Goal: Transaction & Acquisition: Purchase product/service

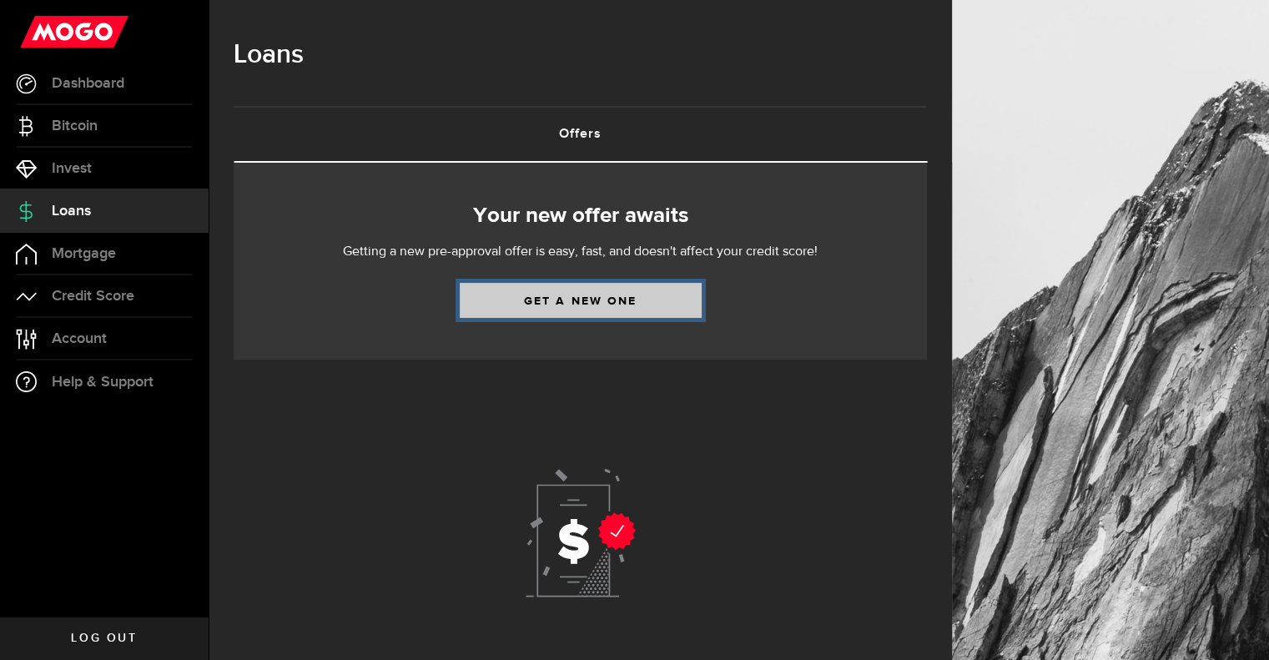
click at [574, 300] on link "Get a new one" at bounding box center [581, 300] width 242 height 35
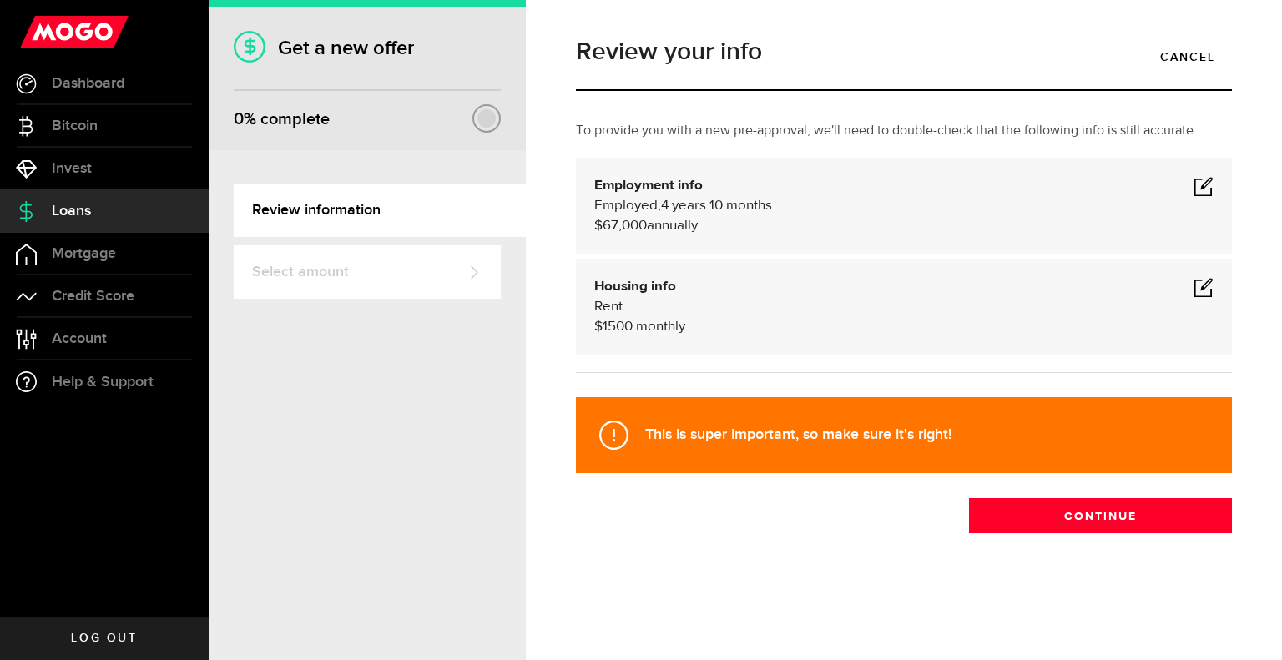
click at [1203, 182] on span at bounding box center [1203, 186] width 20 height 20
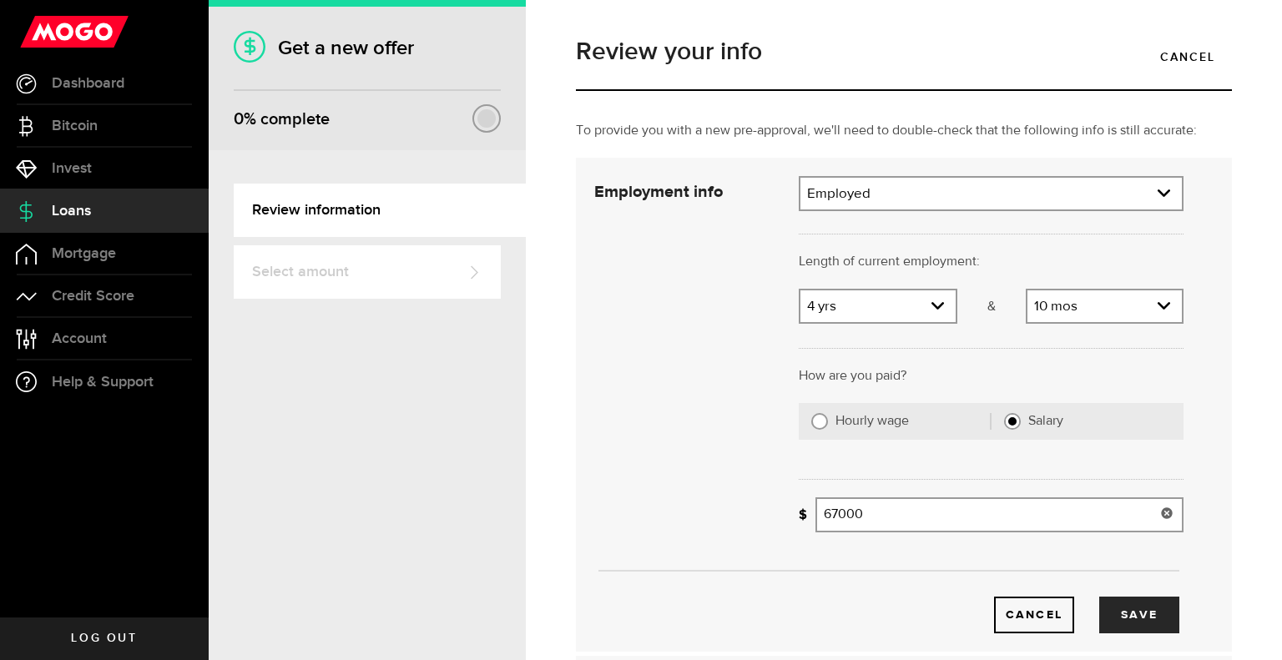
click at [831, 514] on input "67000" at bounding box center [999, 514] width 368 height 35
type input "79,000"
click at [1140, 612] on button "Save" at bounding box center [1139, 615] width 80 height 37
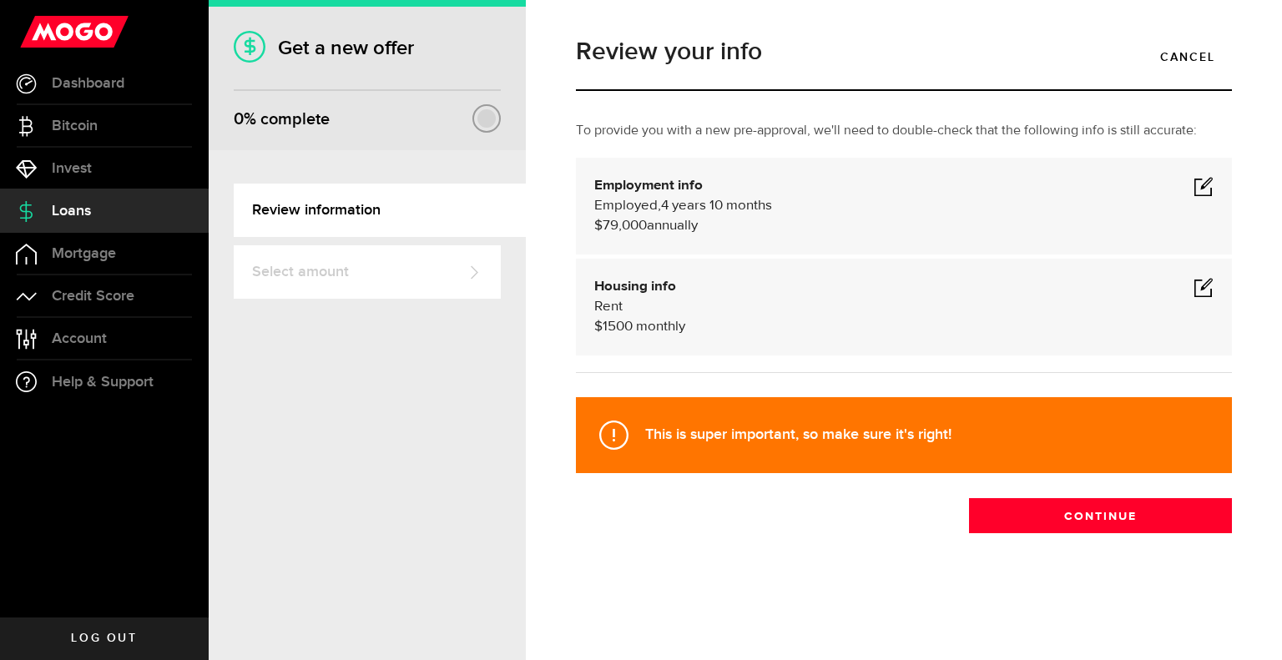
click at [1202, 287] on span at bounding box center [1203, 287] width 20 height 20
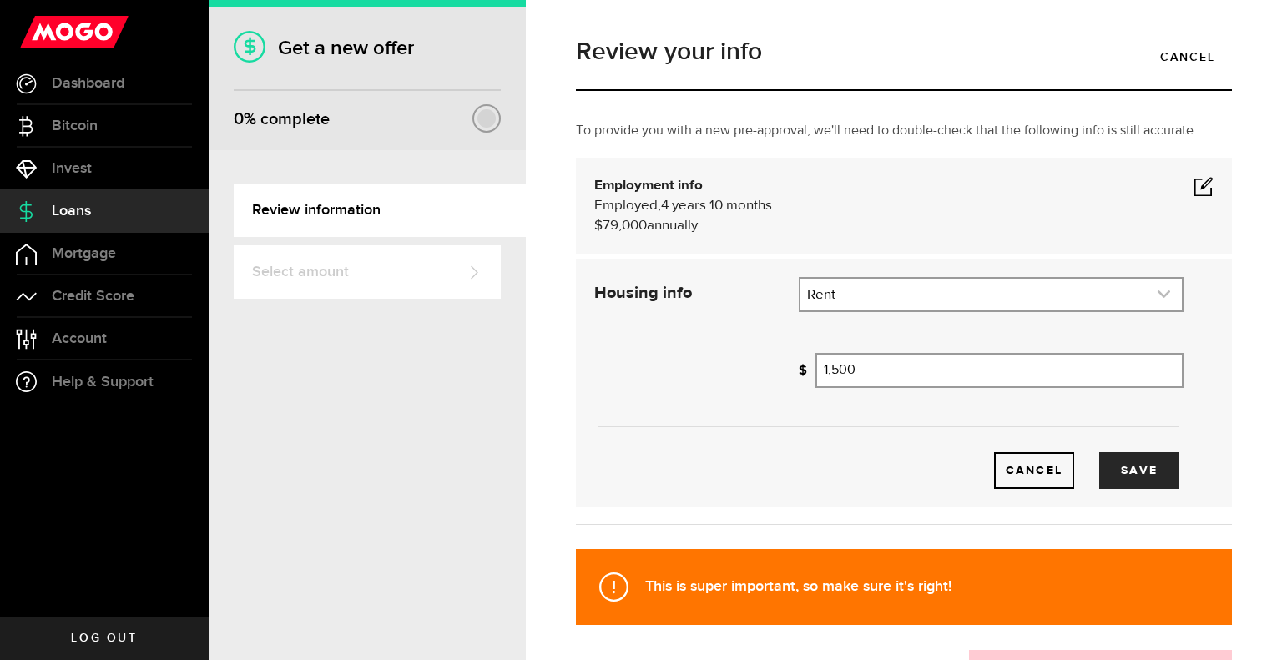
click at [1157, 295] on use "expand select" at bounding box center [1163, 294] width 13 height 8
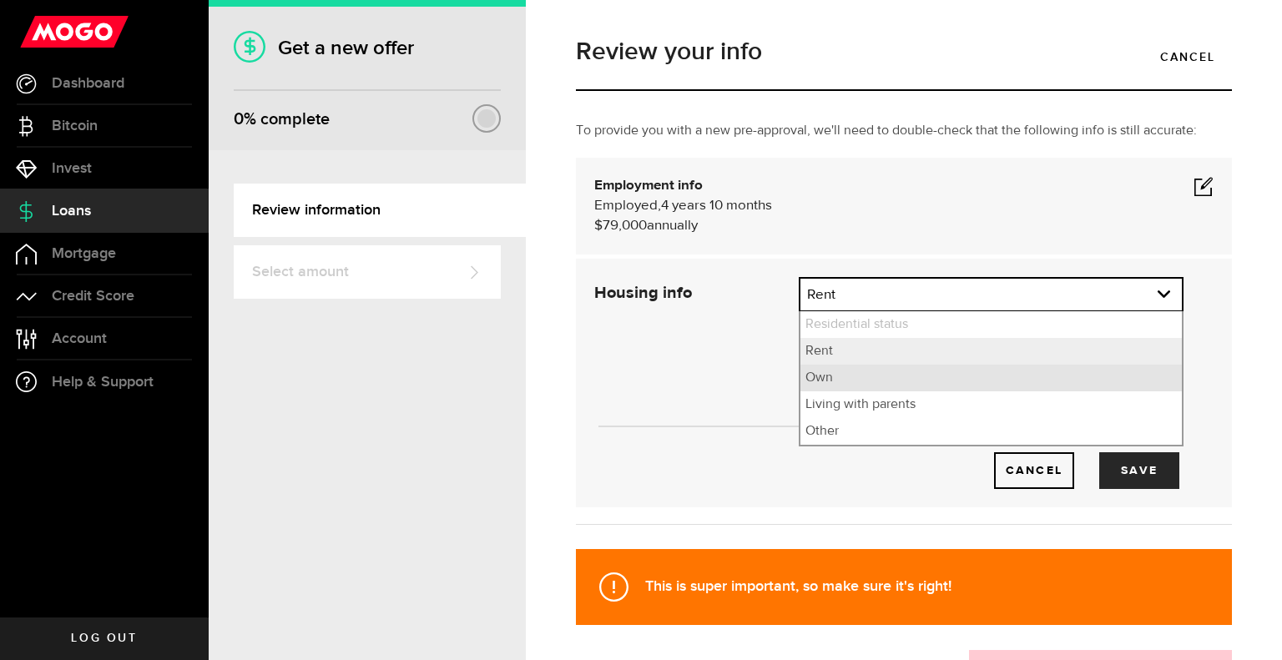
click at [971, 376] on li "Own" at bounding box center [990, 378] width 381 height 27
select select "Own"
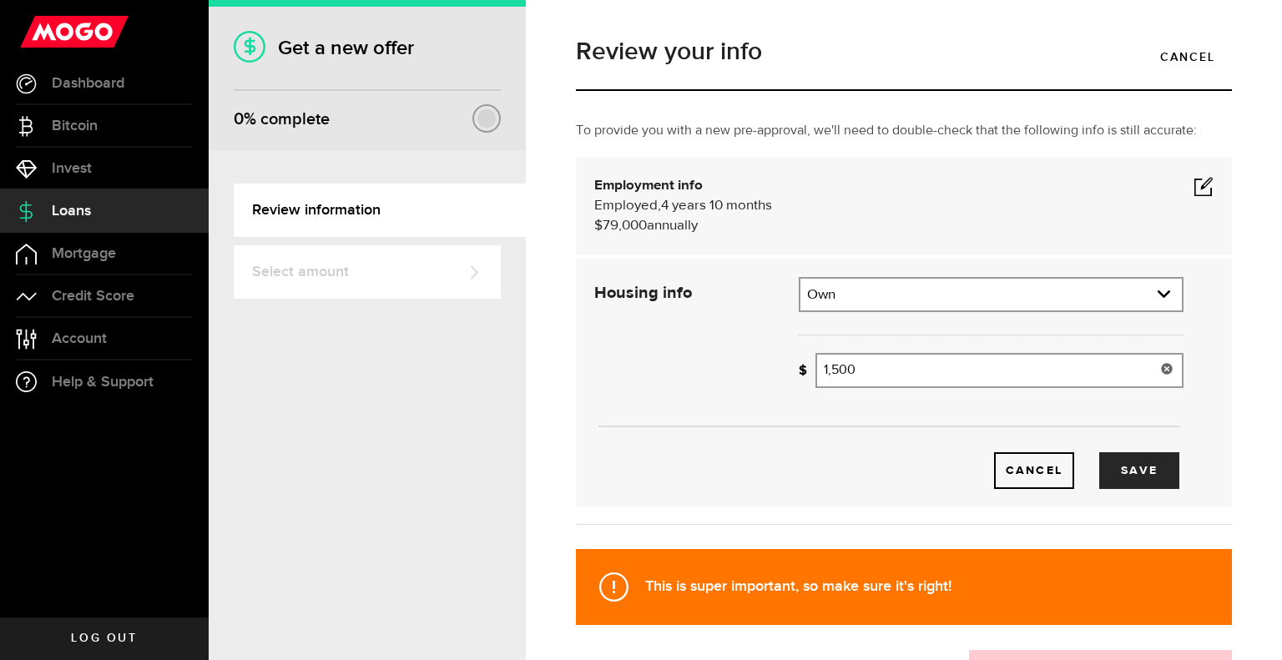
click at [1160, 367] on icon at bounding box center [1166, 368] width 13 height 13
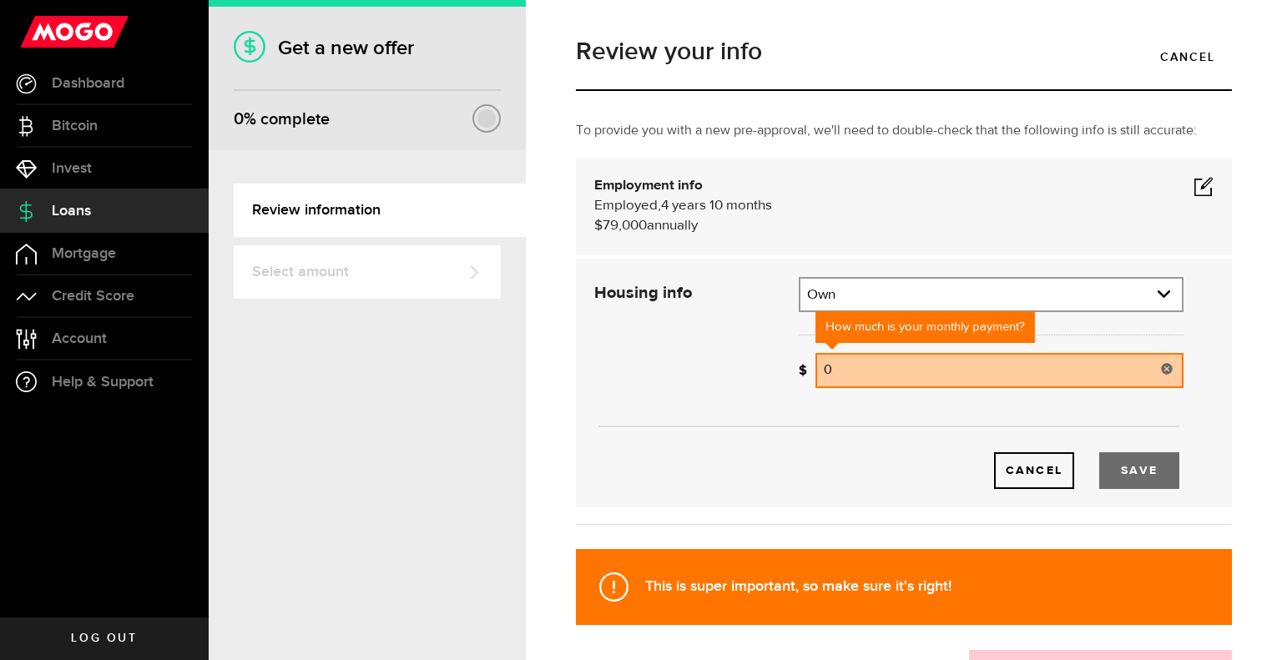
type input "0"
click at [1139, 478] on button "Save" at bounding box center [1139, 470] width 80 height 37
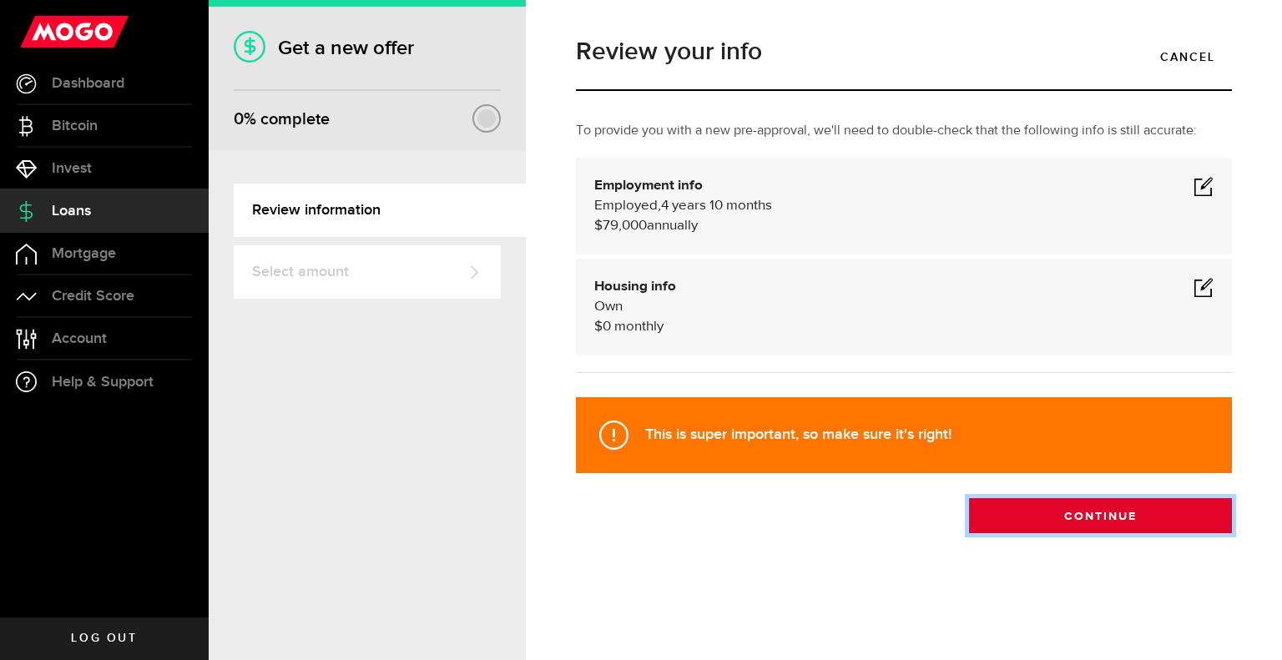
click at [1112, 515] on button "Continue" at bounding box center [1100, 515] width 263 height 35
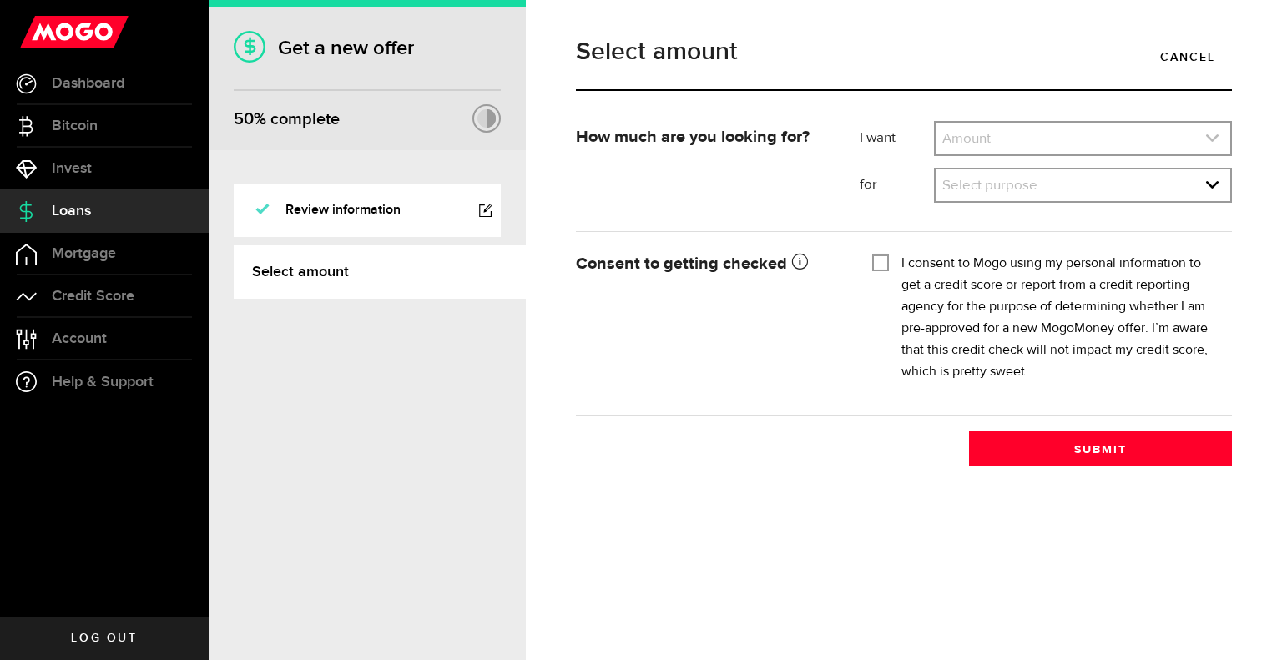
click at [1215, 136] on icon "expand select" at bounding box center [1212, 138] width 14 height 14
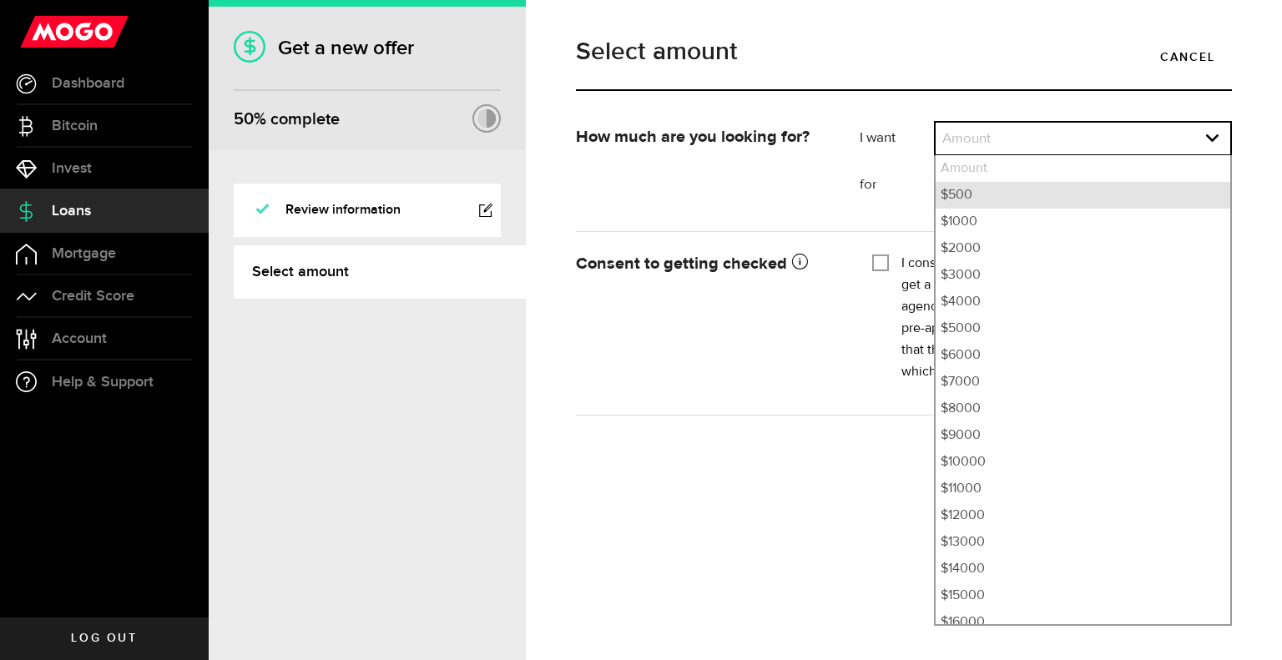
click at [998, 196] on li "$500" at bounding box center [1082, 195] width 295 height 27
select select "500"
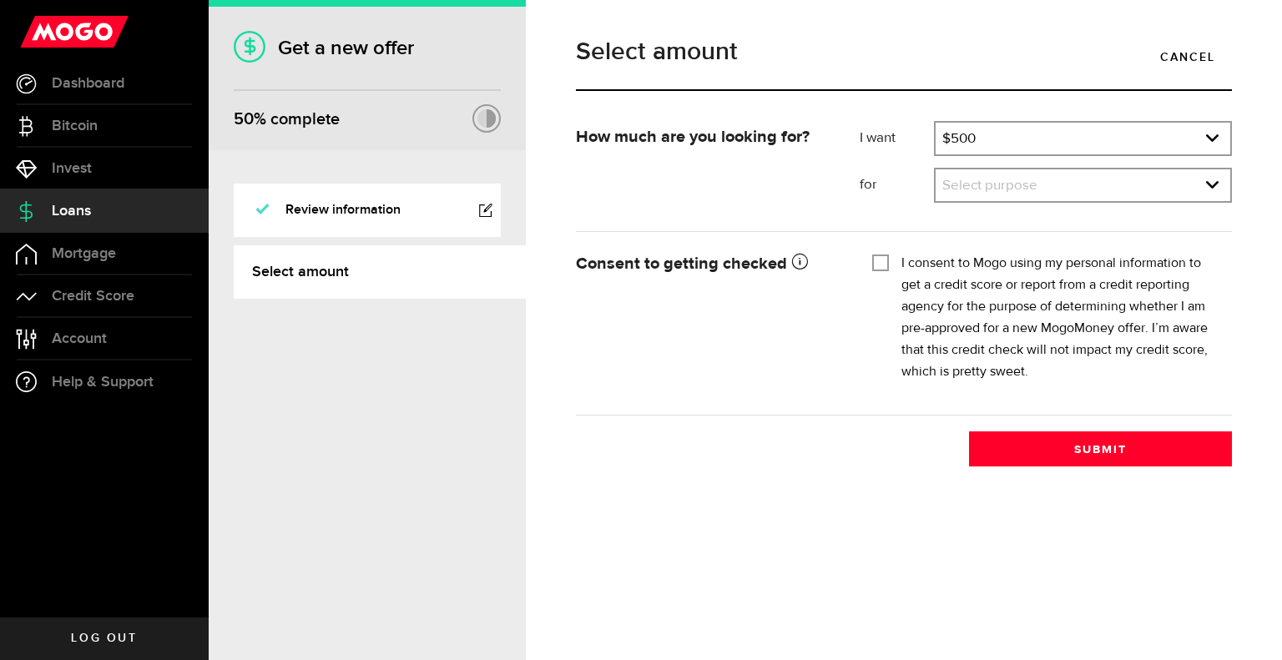
click at [876, 258] on input "I consent to Mogo using my personal information to get a credit score or report…" at bounding box center [880, 261] width 17 height 17
checkbox input "true"
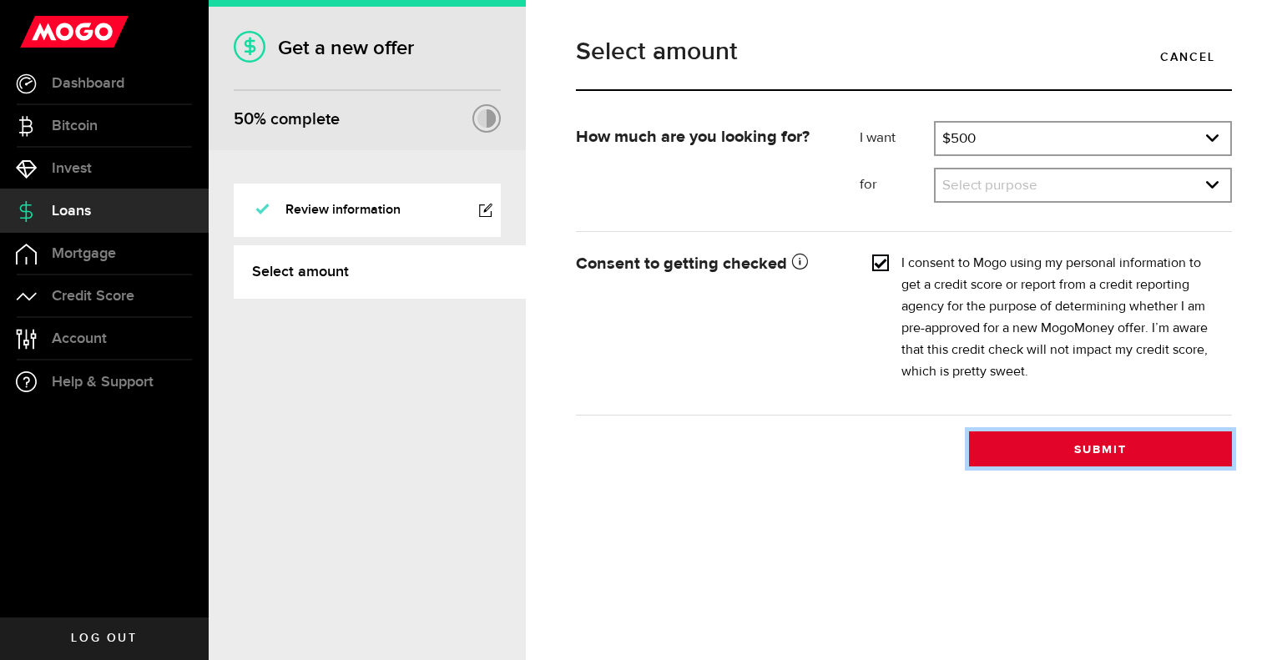
click at [1082, 446] on button "Submit" at bounding box center [1100, 448] width 263 height 35
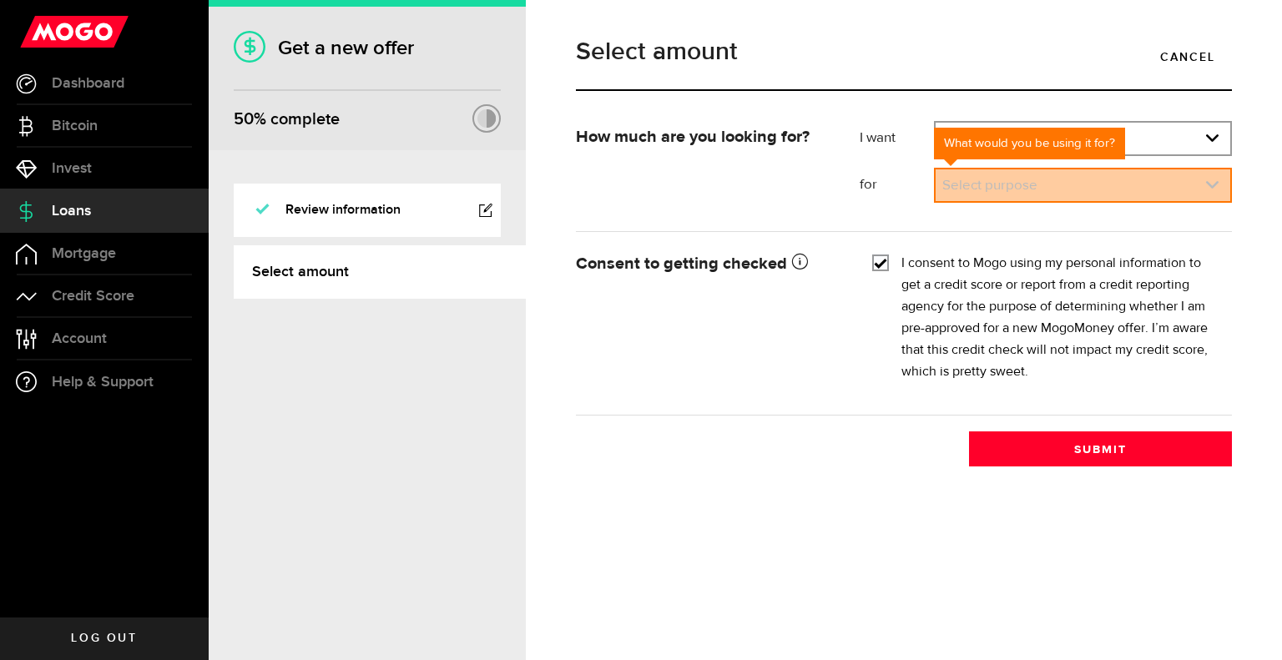
click at [1215, 183] on use "expand select" at bounding box center [1212, 185] width 13 height 8
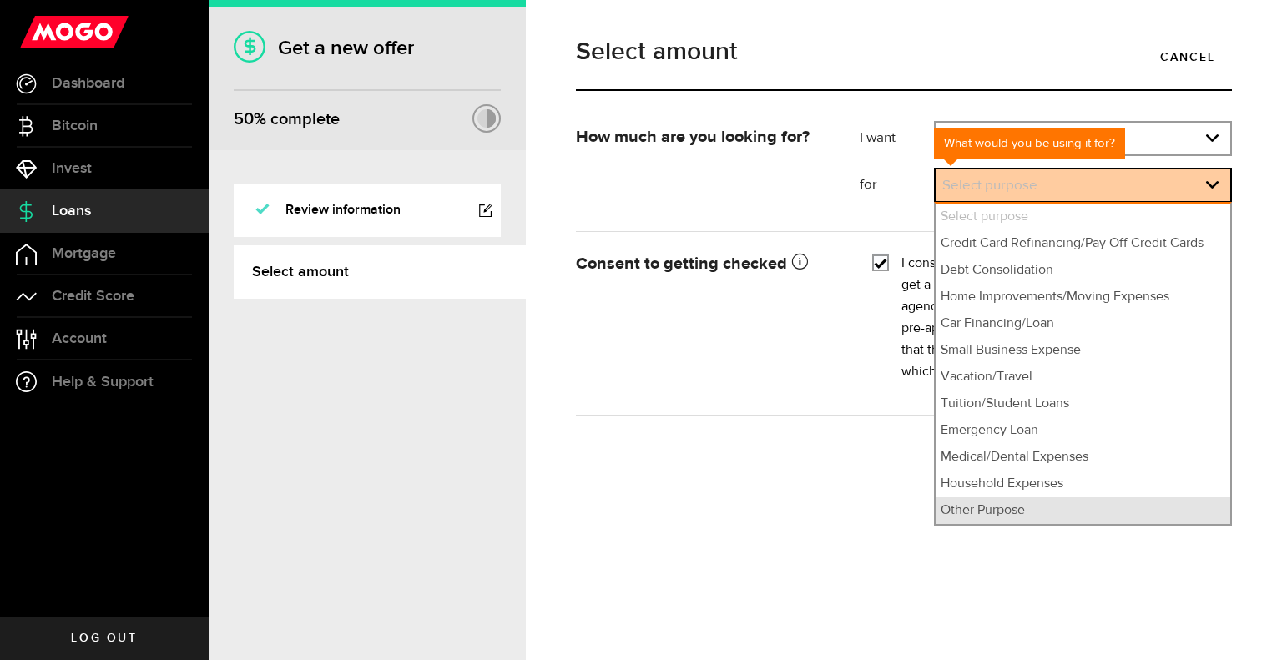
click at [989, 514] on li "Other Purpose" at bounding box center [1082, 510] width 295 height 27
select select "Other Purpose"
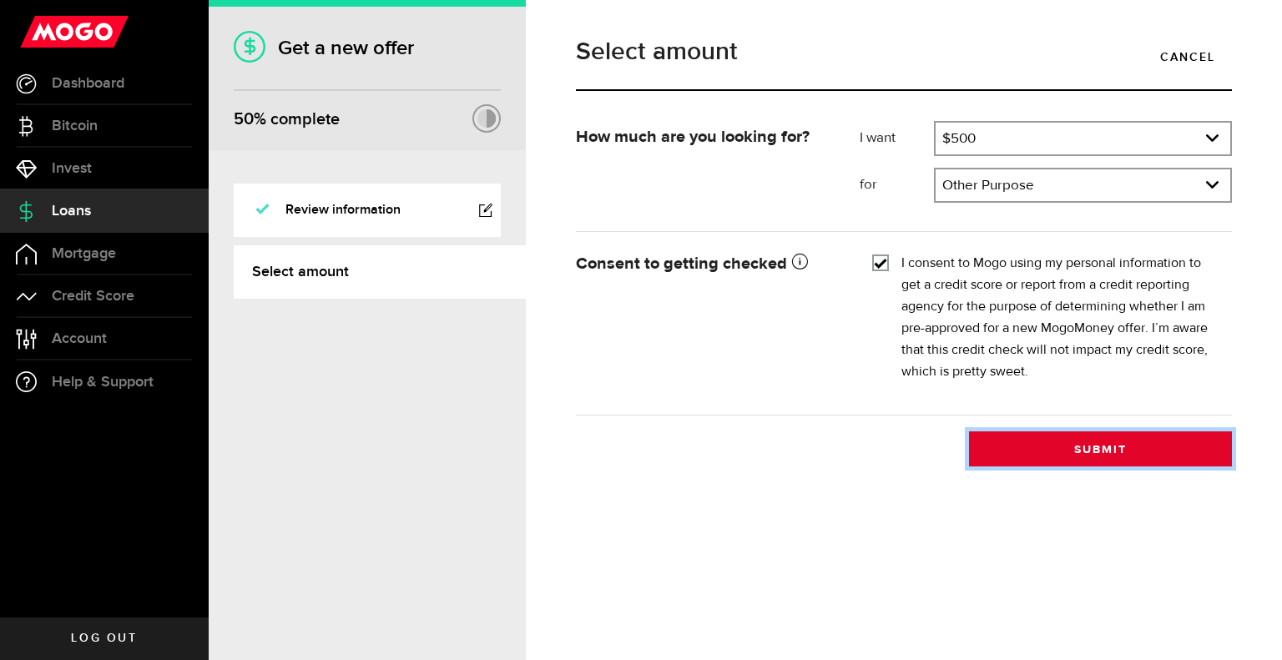
click at [1091, 447] on button "Submit" at bounding box center [1100, 448] width 263 height 35
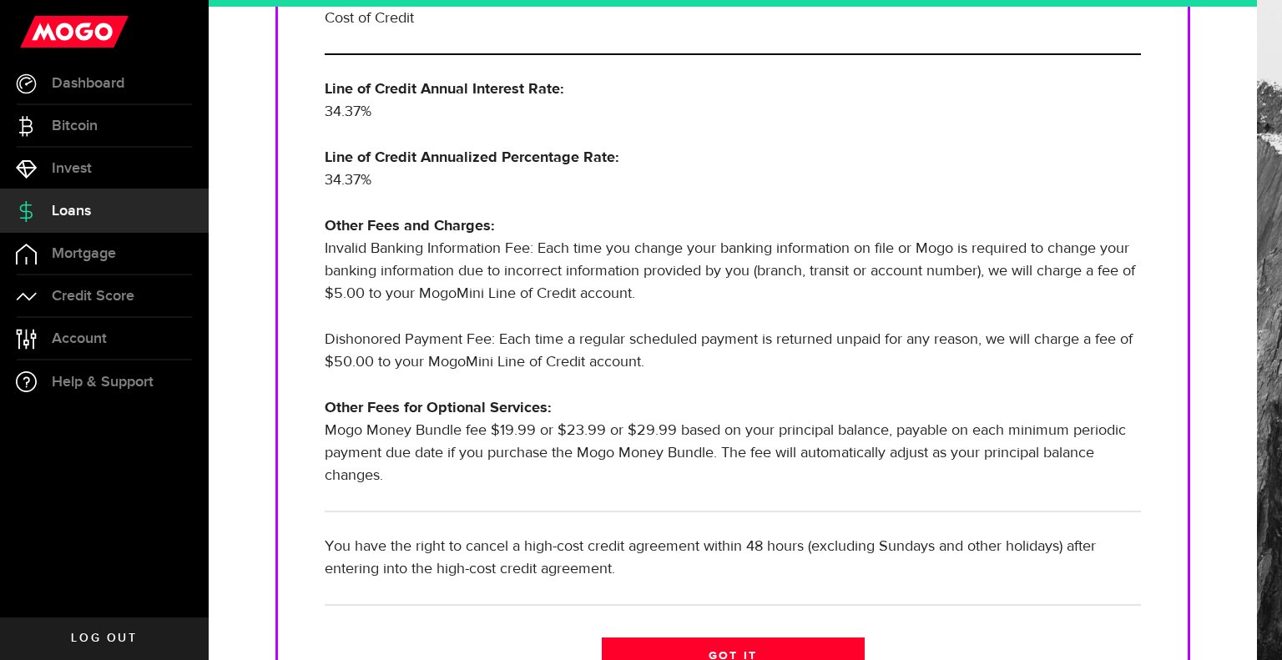
scroll to position [565, 0]
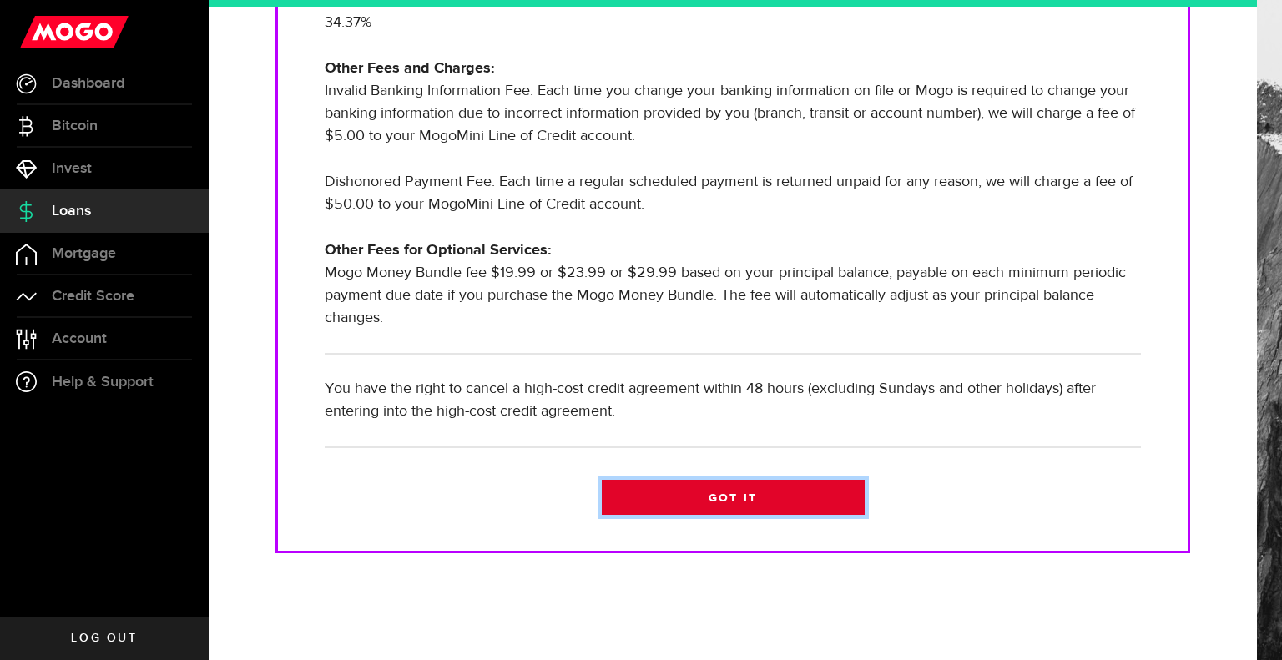
click at [732, 497] on link "Got it" at bounding box center [733, 497] width 263 height 35
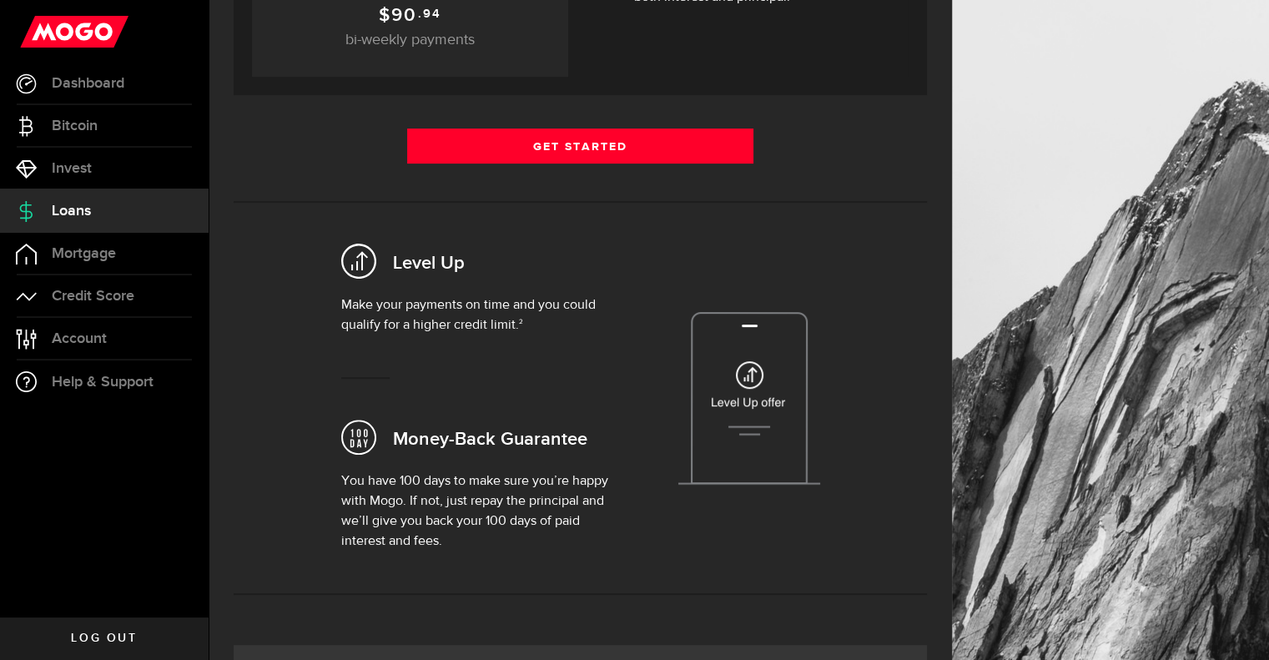
scroll to position [417, 0]
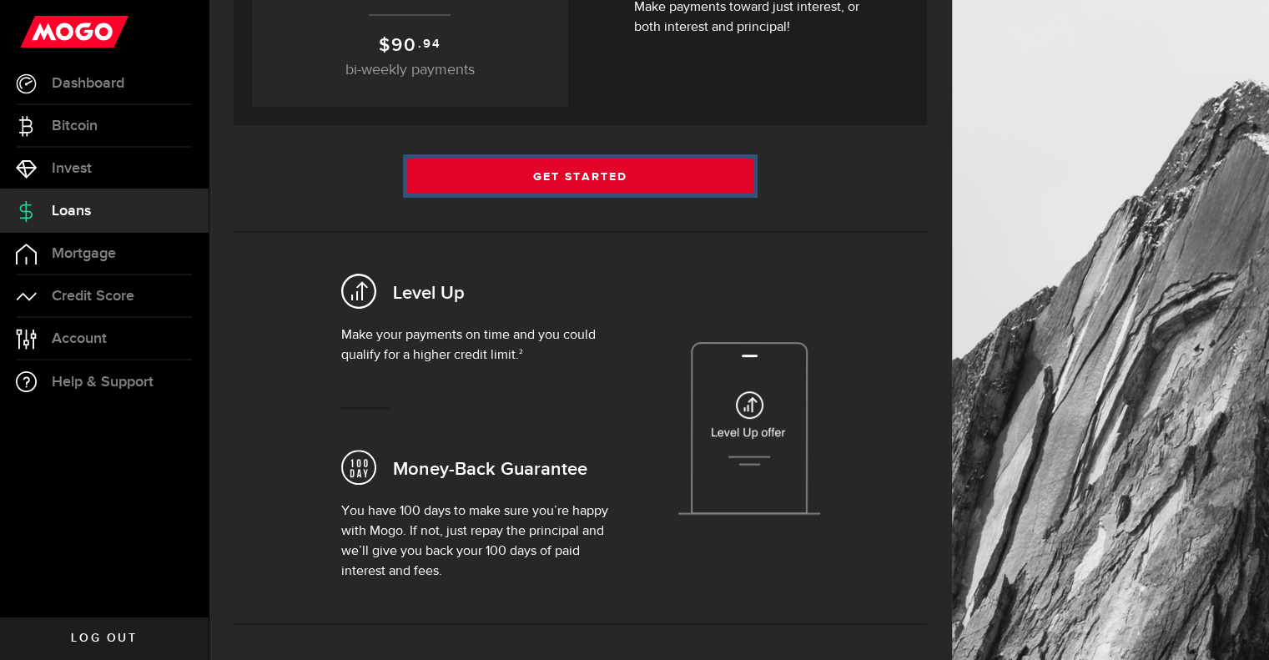
click at [591, 173] on link "Get Started" at bounding box center [580, 176] width 347 height 35
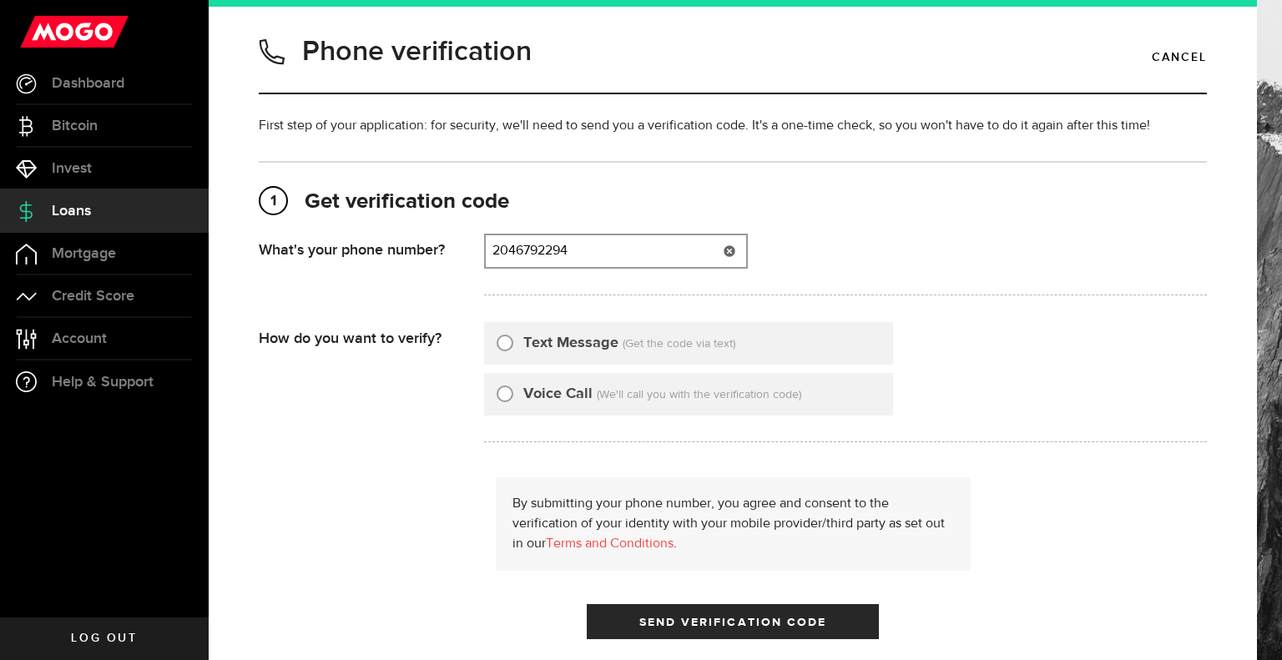
type input "2046792294"
click at [732, 250] on use at bounding box center [728, 250] width 11 height 11
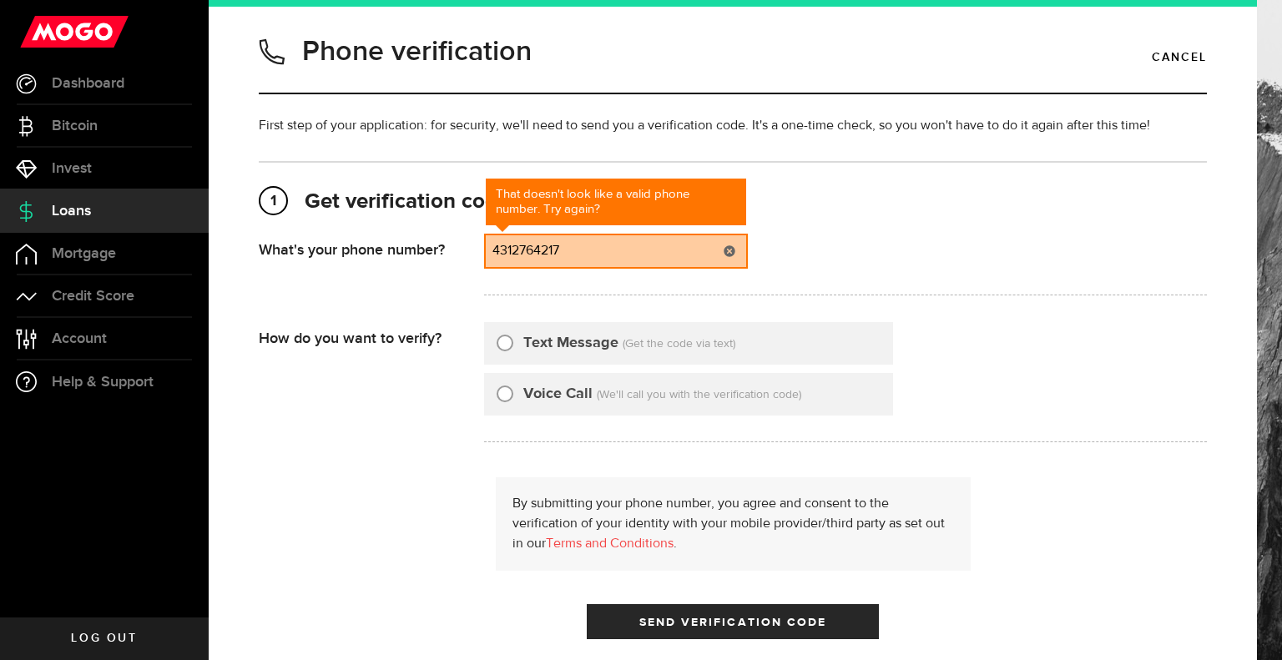
type input "4312764217"
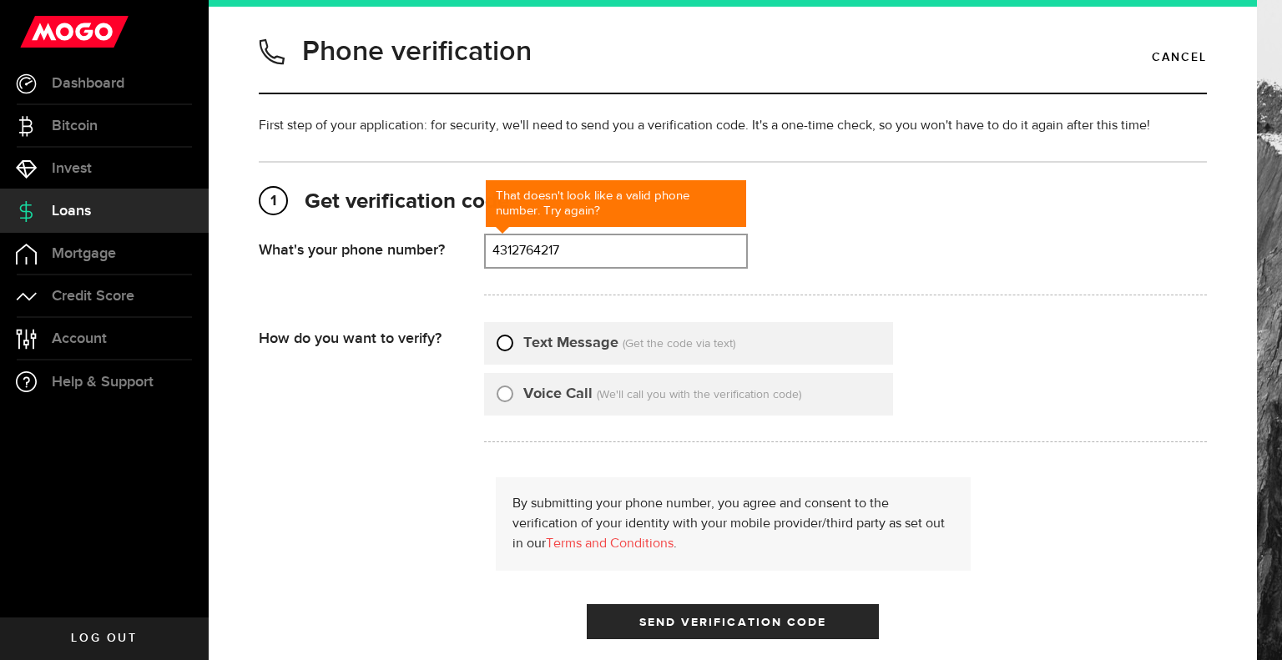
click at [508, 344] on input "Text Message" at bounding box center [505, 340] width 17 height 17
radio input "true"
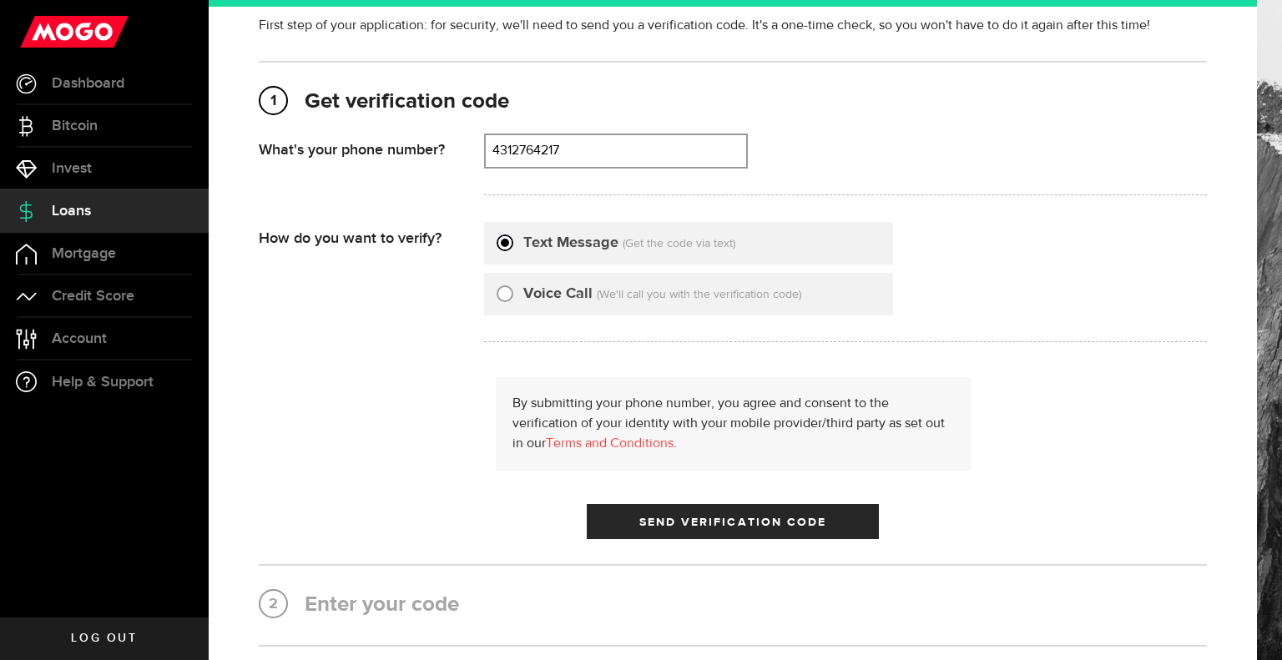
scroll to position [250, 0]
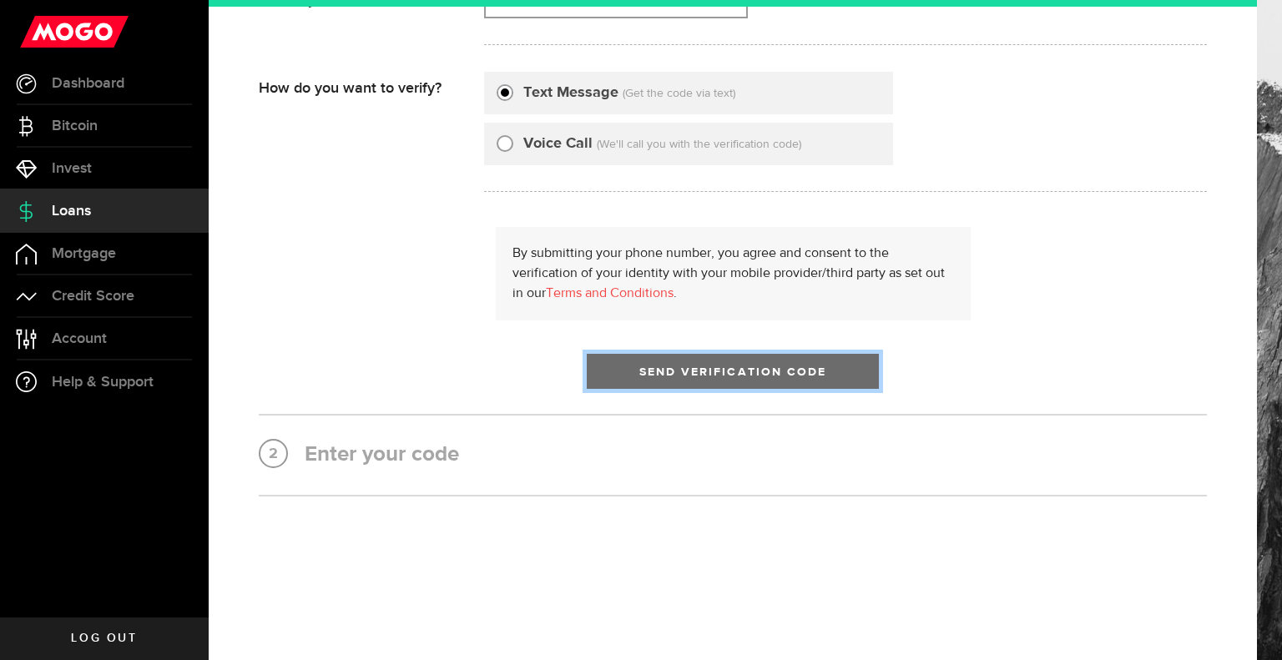
click at [773, 376] on span "Send Verification Code" at bounding box center [733, 372] width 188 height 12
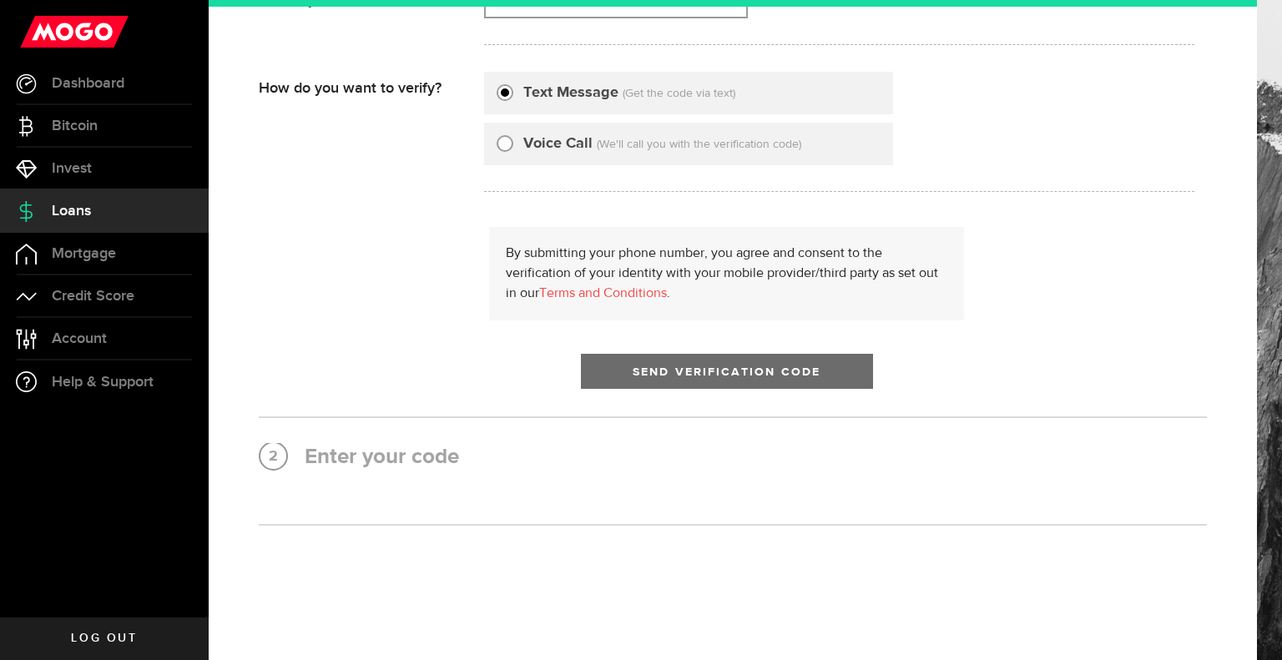
scroll to position [0, 0]
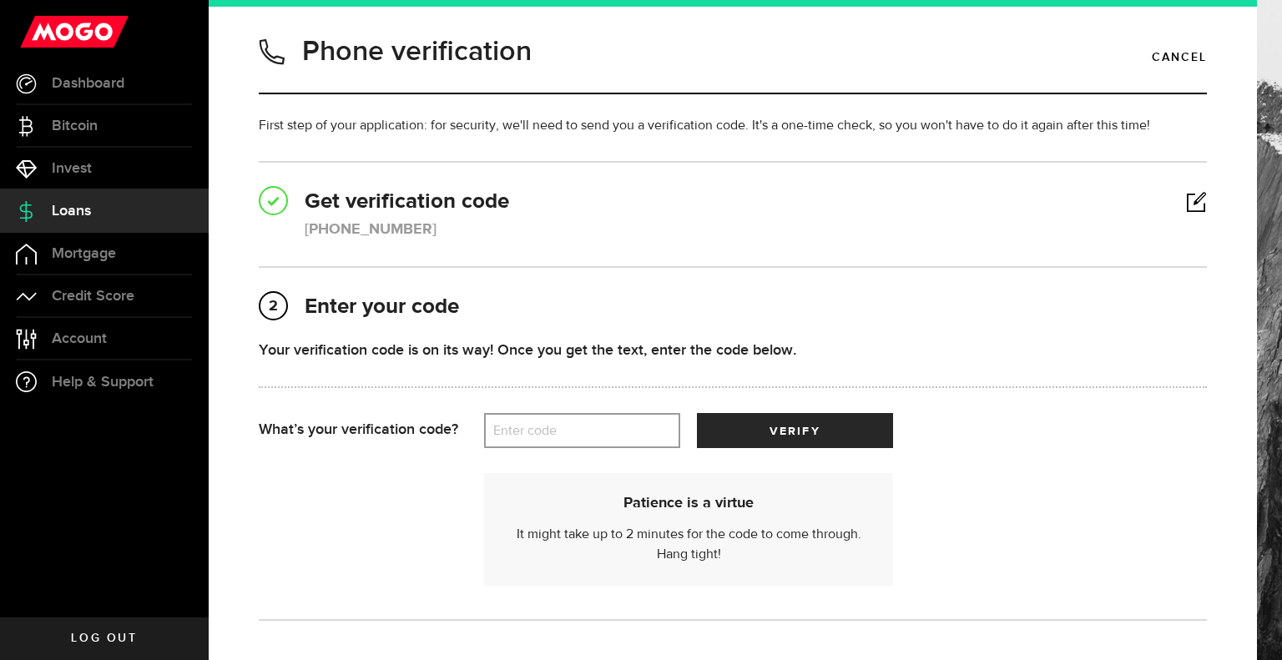
click at [586, 438] on label "Enter code" at bounding box center [582, 431] width 196 height 34
click at [586, 438] on input "Enter code" at bounding box center [582, 430] width 196 height 35
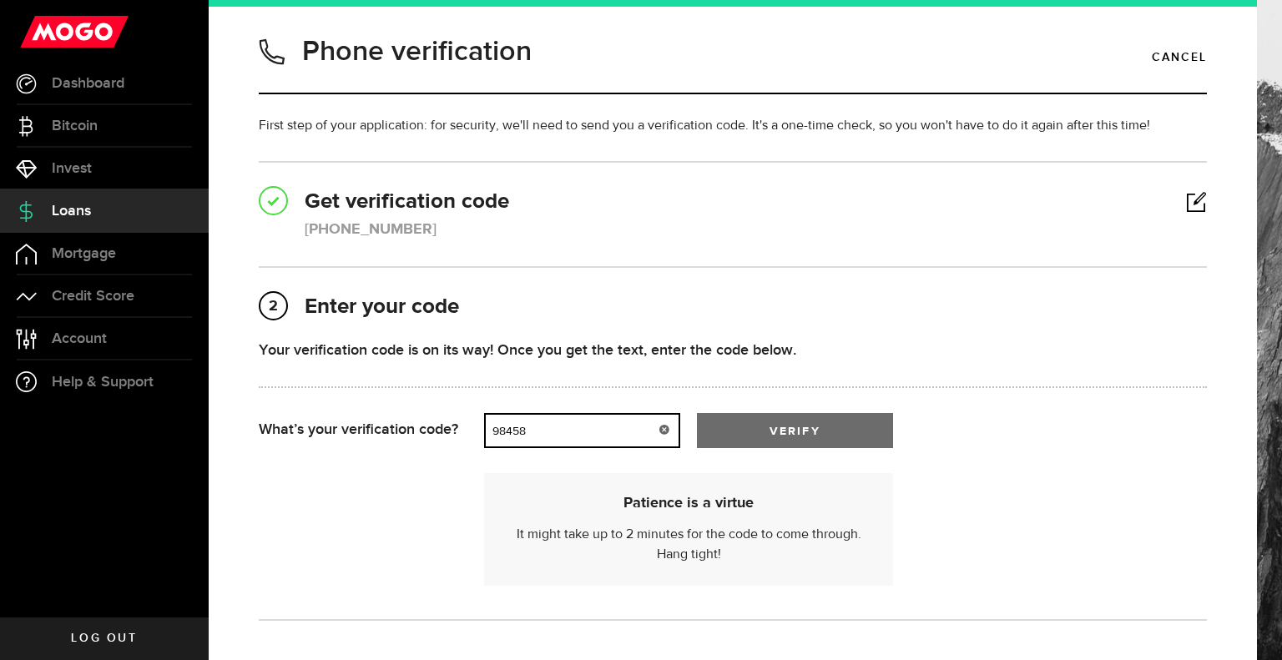
type input "98458"
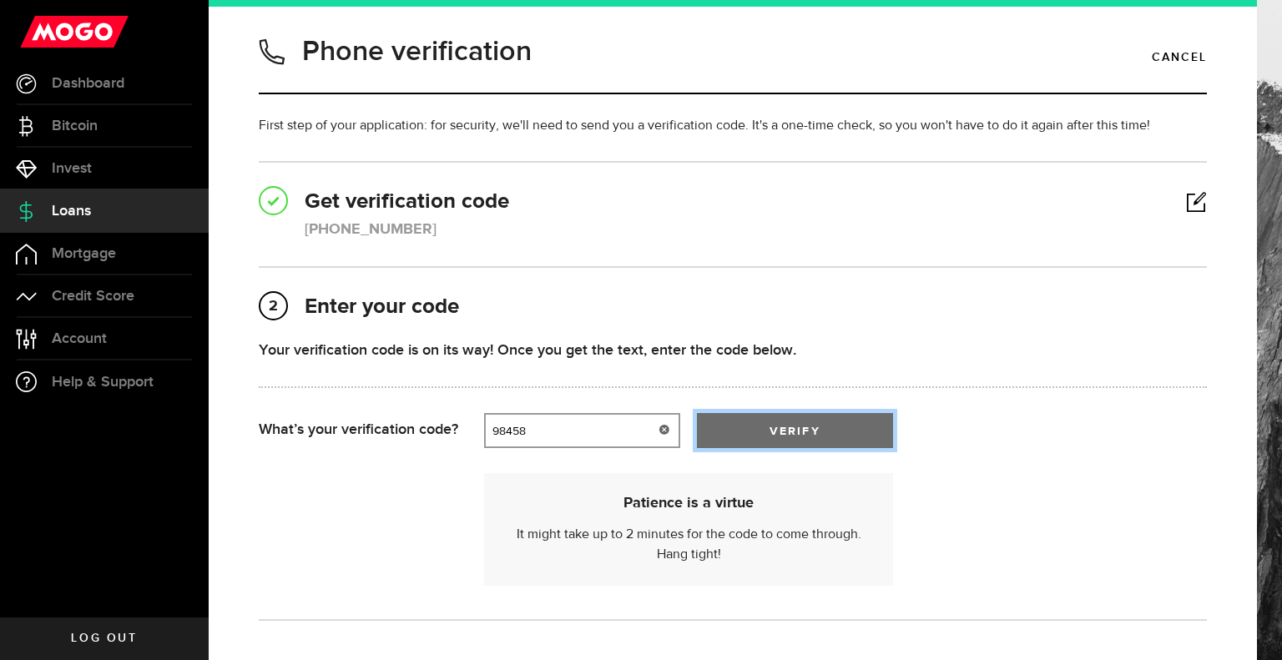
click at [769, 430] on span "verify" at bounding box center [794, 432] width 50 height 12
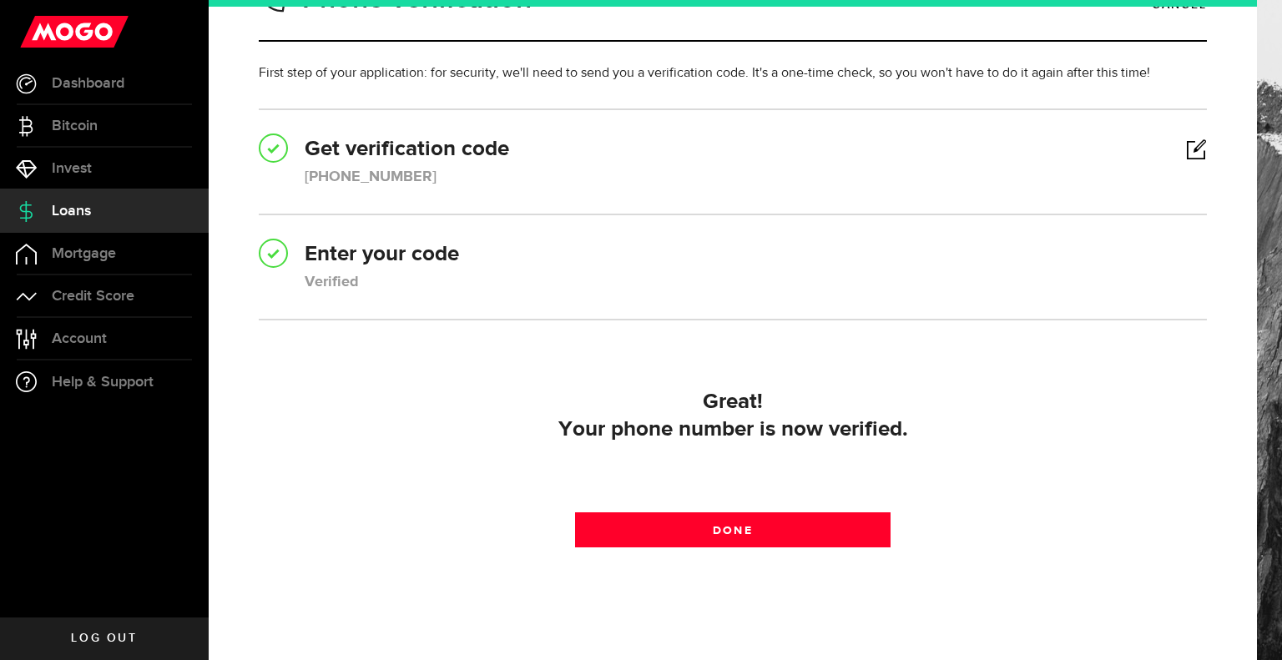
scroll to position [110, 0]
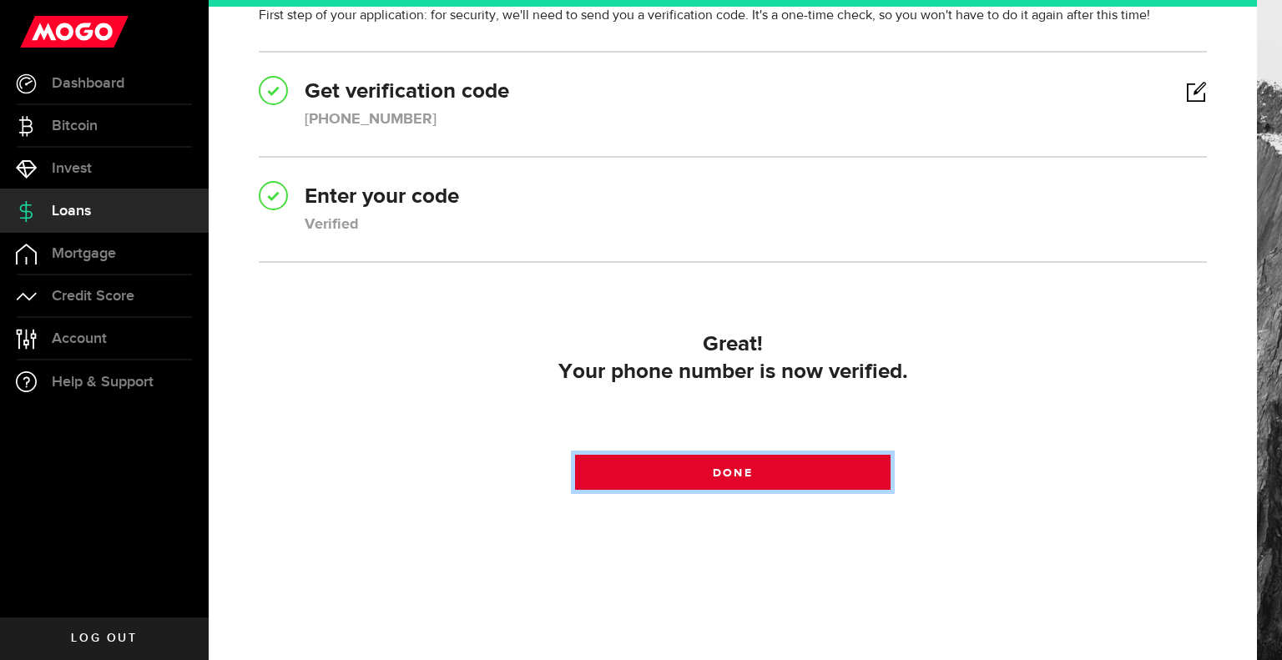
click at [719, 467] on span "Done" at bounding box center [732, 473] width 39 height 12
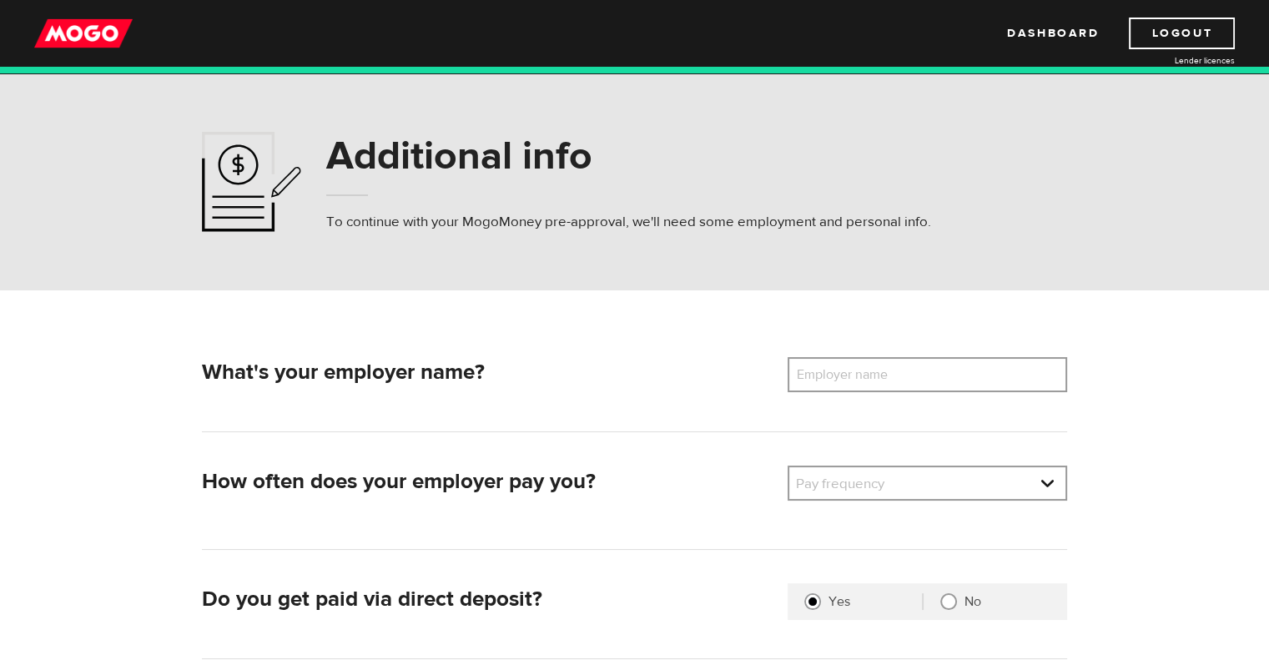
click at [858, 373] on label "Employer name" at bounding box center [855, 374] width 134 height 35
click at [858, 373] on input "Employer name" at bounding box center [928, 374] width 280 height 35
type input "Province of Manitoba"
click at [1051, 486] on link at bounding box center [927, 483] width 276 height 32
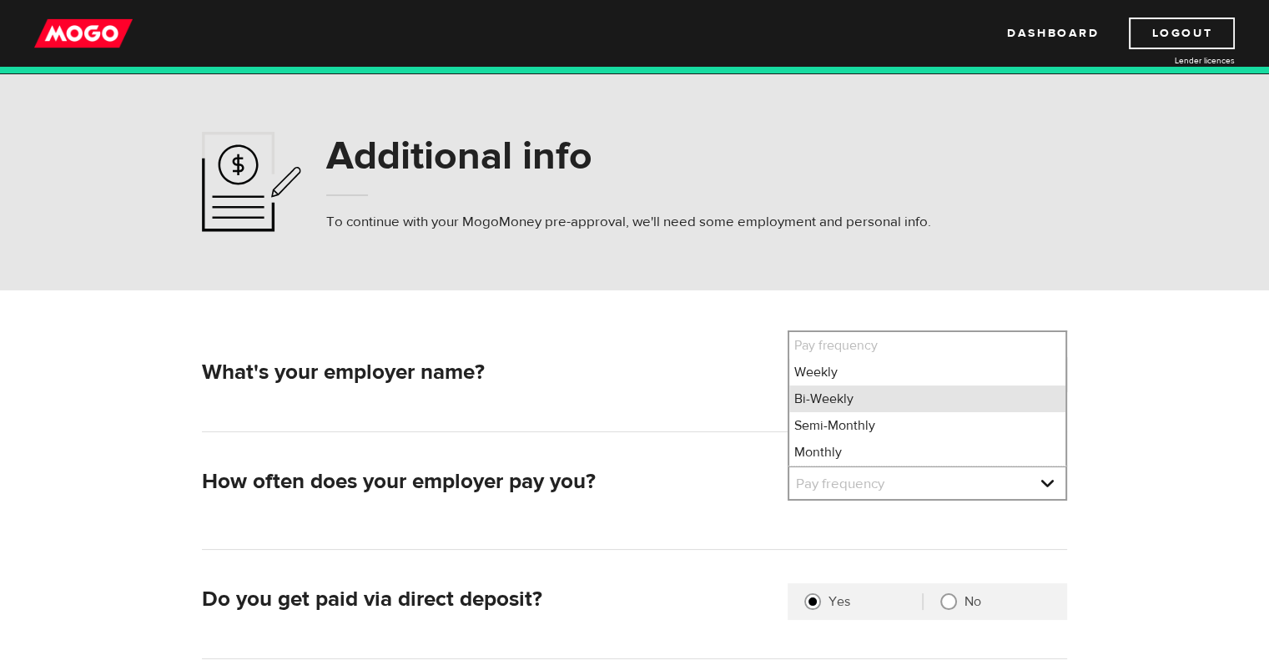
click at [829, 398] on li "Bi-Weekly" at bounding box center [927, 399] width 276 height 27
select select "2"
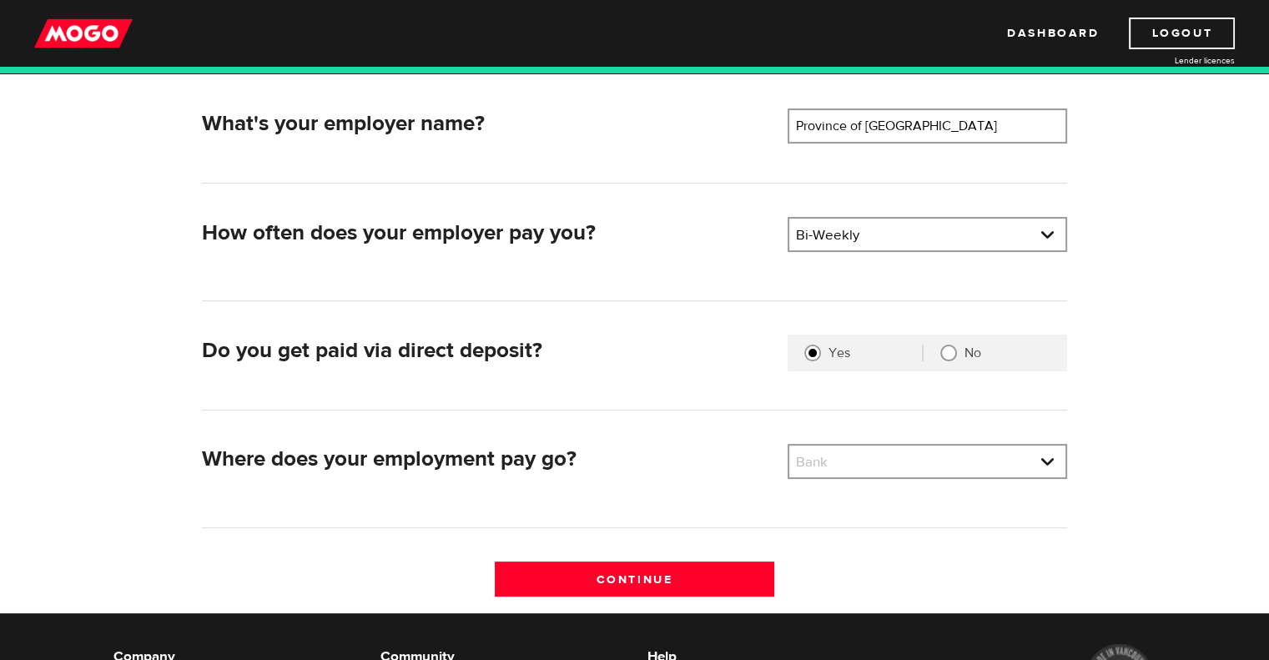
scroll to position [250, 0]
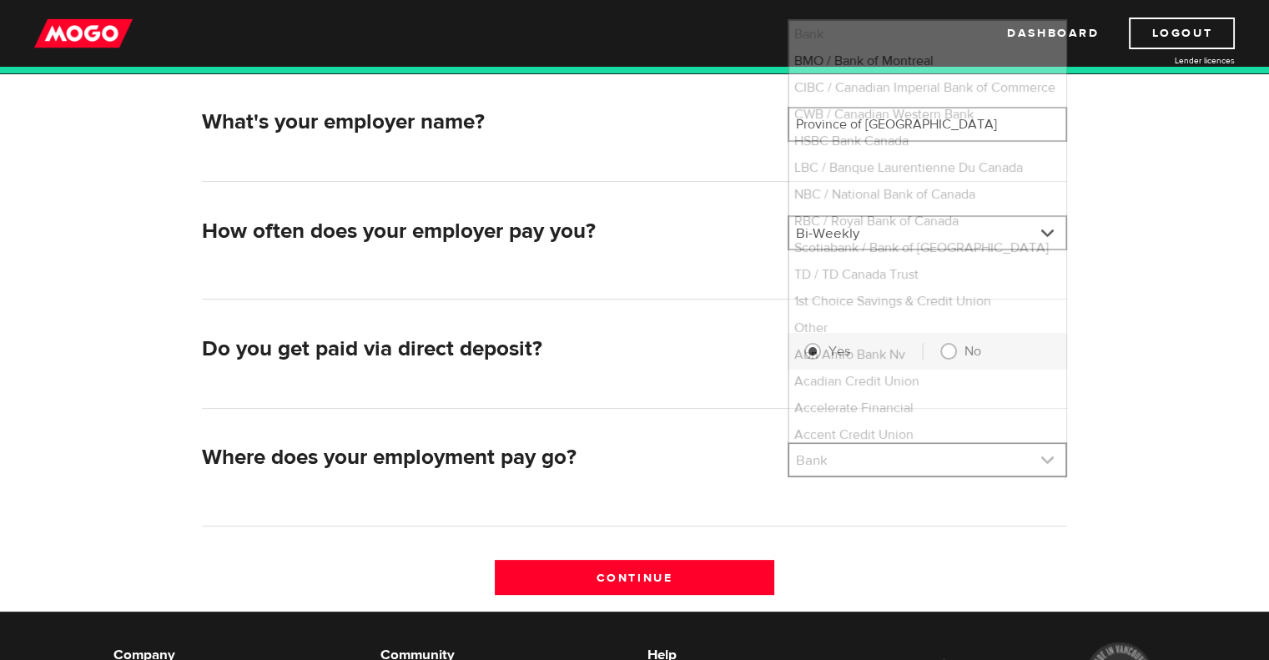
click at [1048, 461] on link at bounding box center [927, 460] width 276 height 32
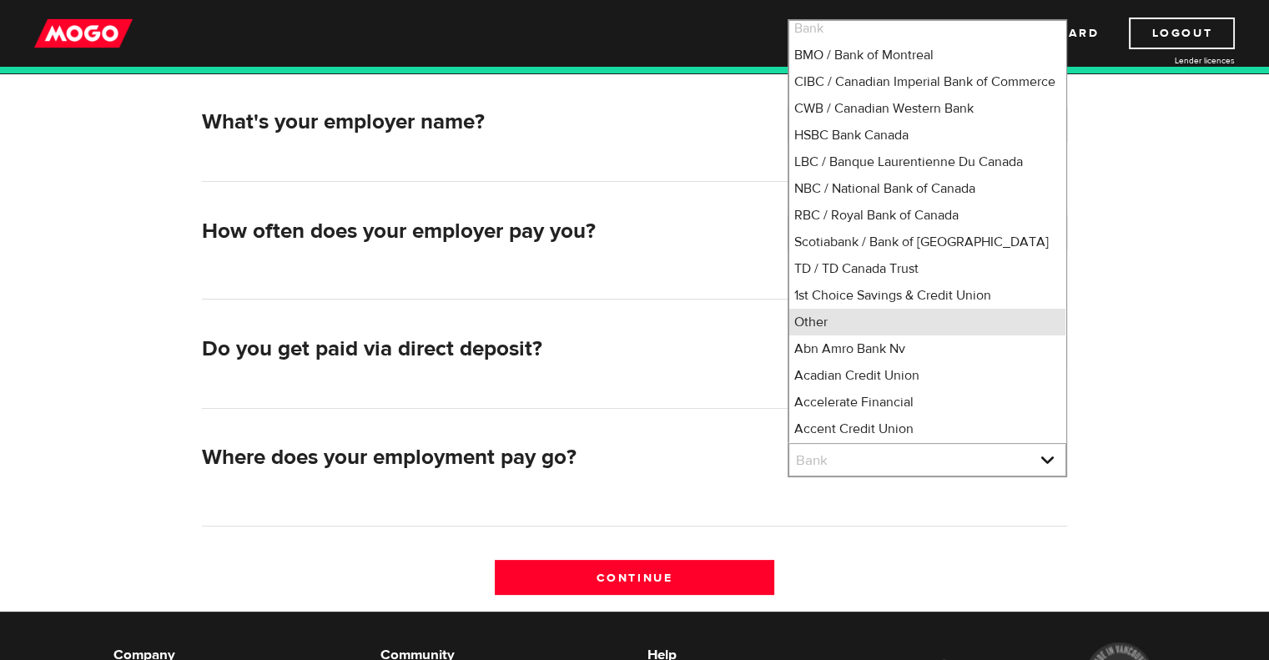
scroll to position [0, 0]
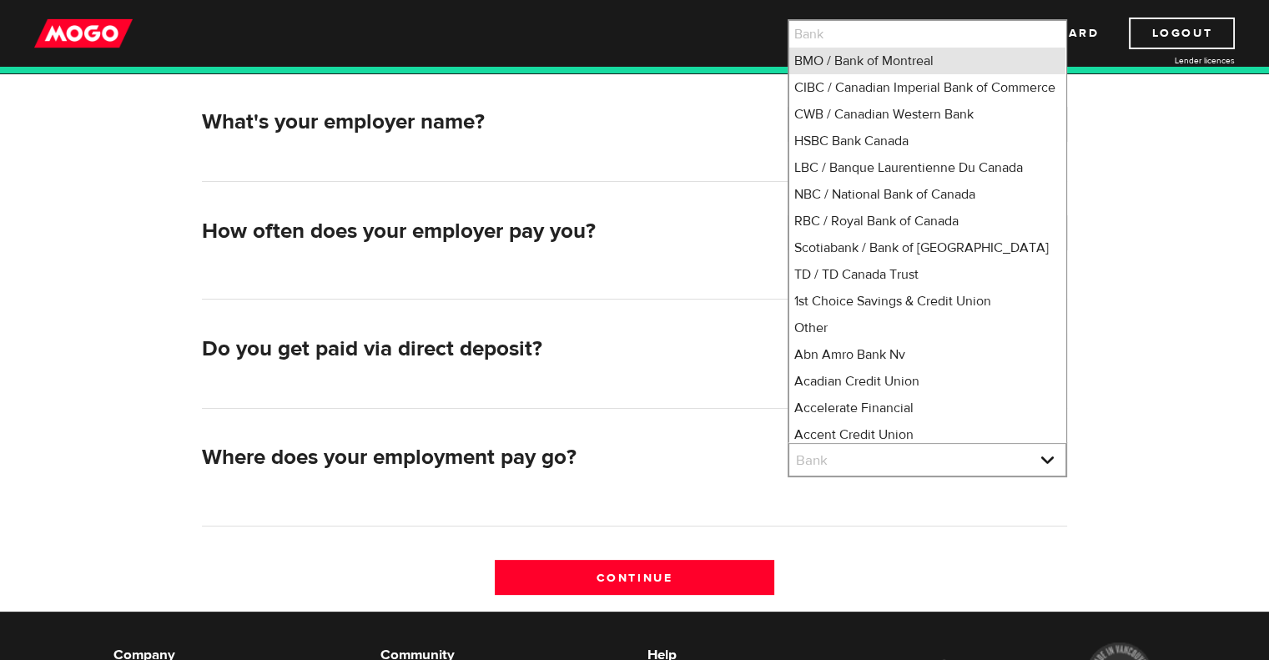
click at [861, 55] on li "BMO / Bank of Montreal" at bounding box center [927, 61] width 276 height 27
select select "1"
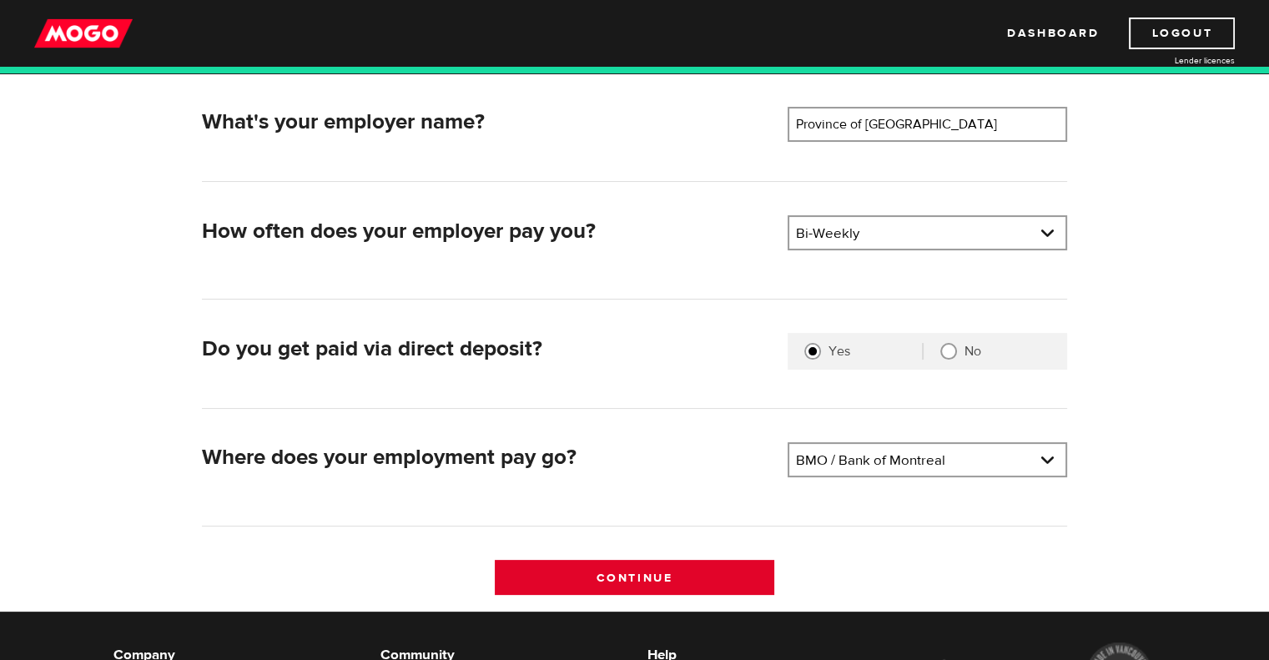
click at [649, 572] on input "Continue" at bounding box center [635, 577] width 280 height 35
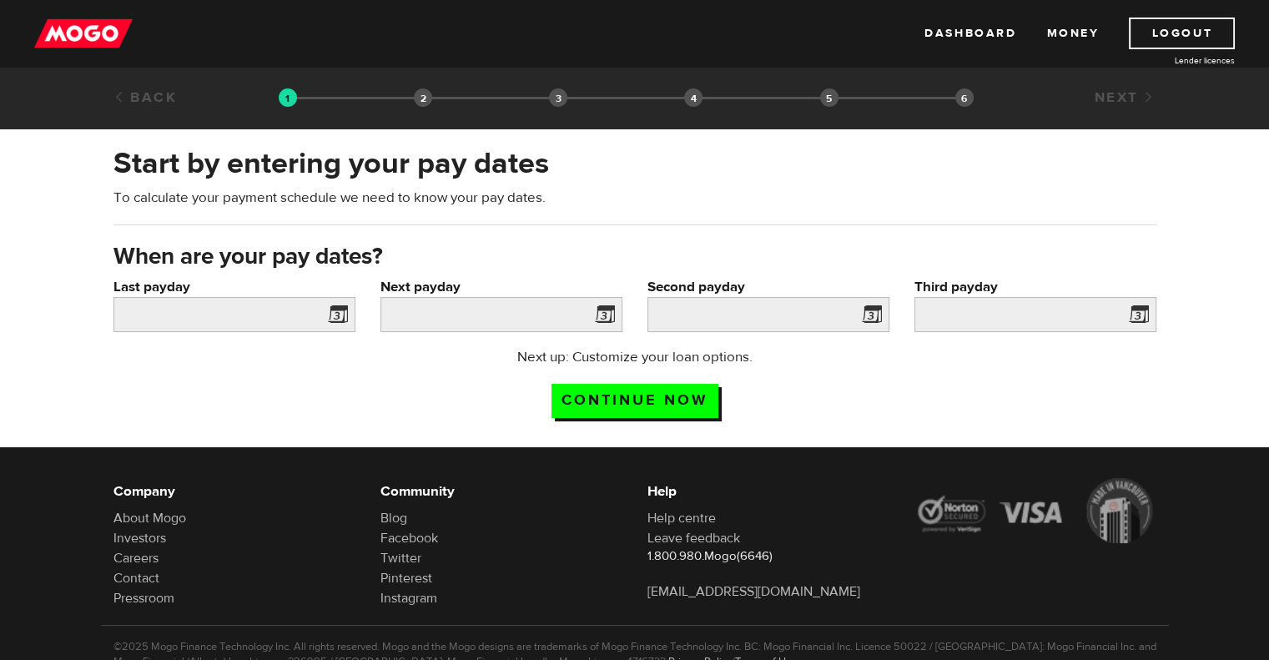
click at [340, 310] on span at bounding box center [334, 317] width 25 height 27
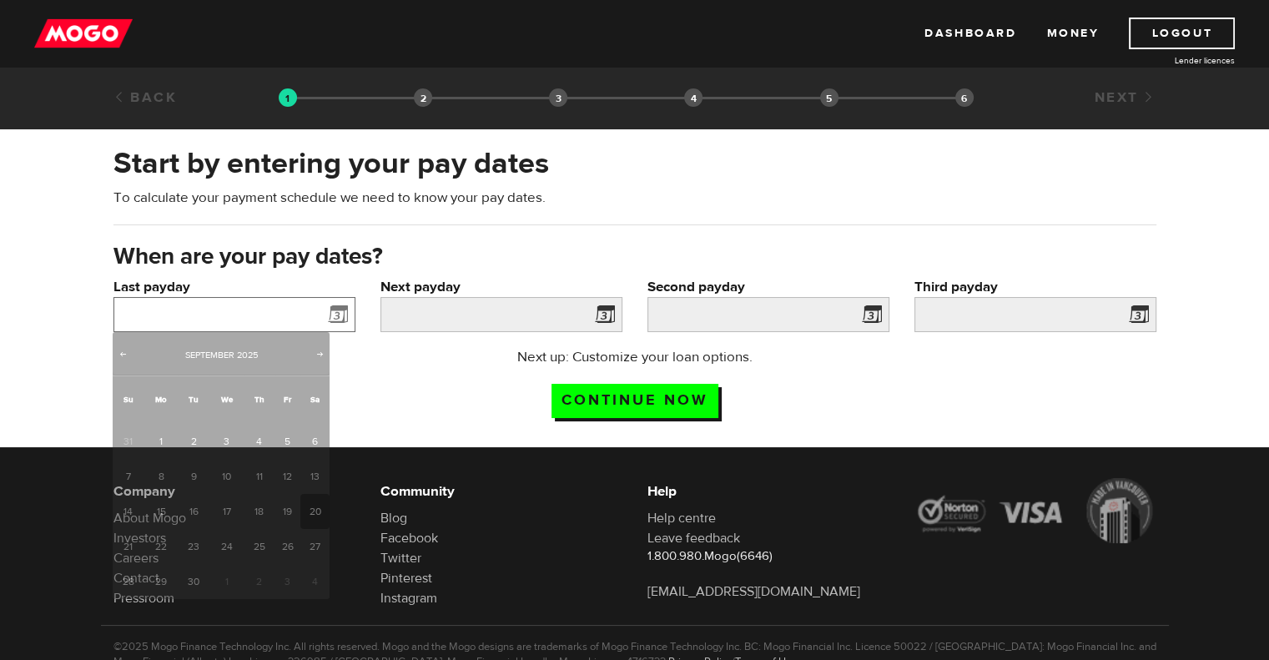
click at [243, 316] on input "Last payday" at bounding box center [234, 314] width 242 height 35
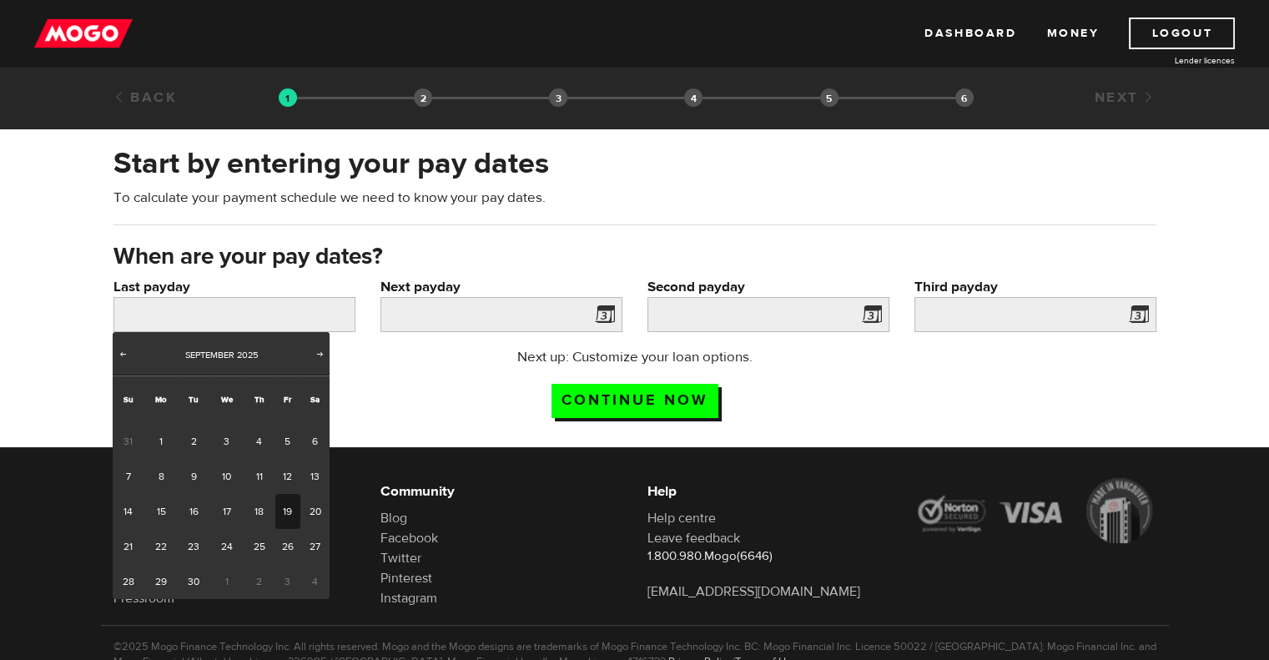
click at [293, 511] on link "19" at bounding box center [288, 511] width 26 height 35
type input "2025/09/19"
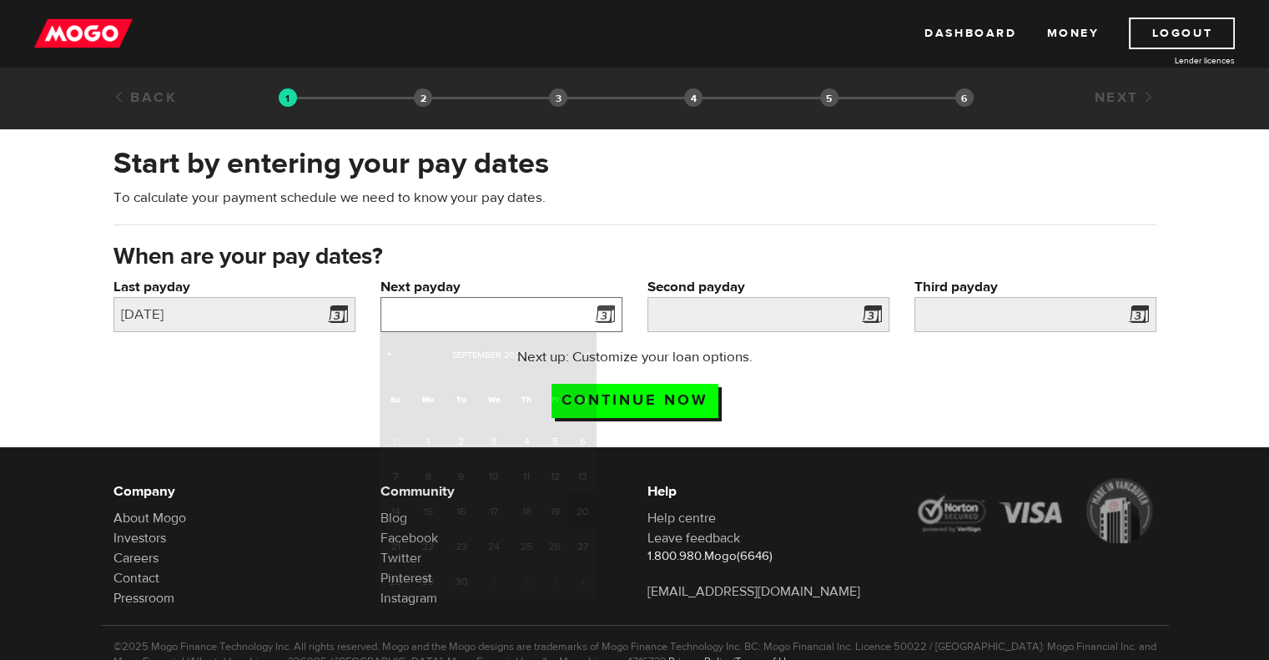
click at [507, 309] on input "Next payday" at bounding box center [502, 314] width 242 height 35
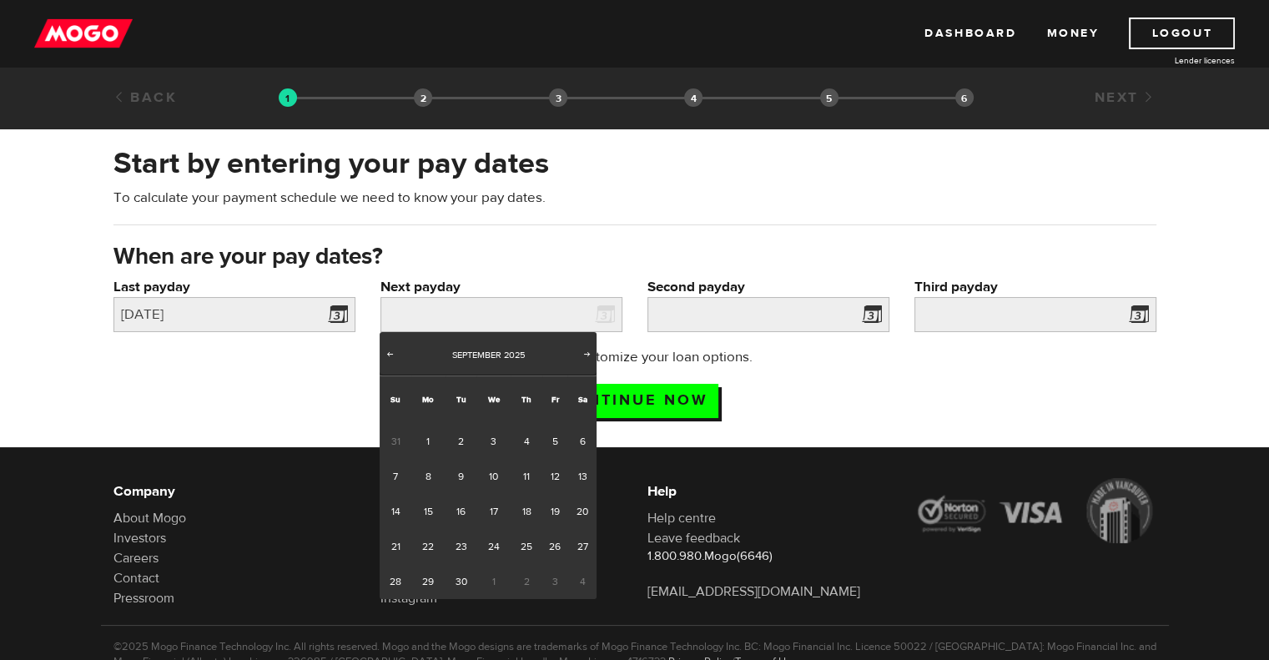
click at [552, 582] on span "3" at bounding box center [555, 581] width 26 height 35
click at [587, 350] on span "Next" at bounding box center [587, 353] width 13 height 13
click at [552, 440] on link "3" at bounding box center [555, 441] width 26 height 35
type input "2025/10/03"
type input "2025/10/17"
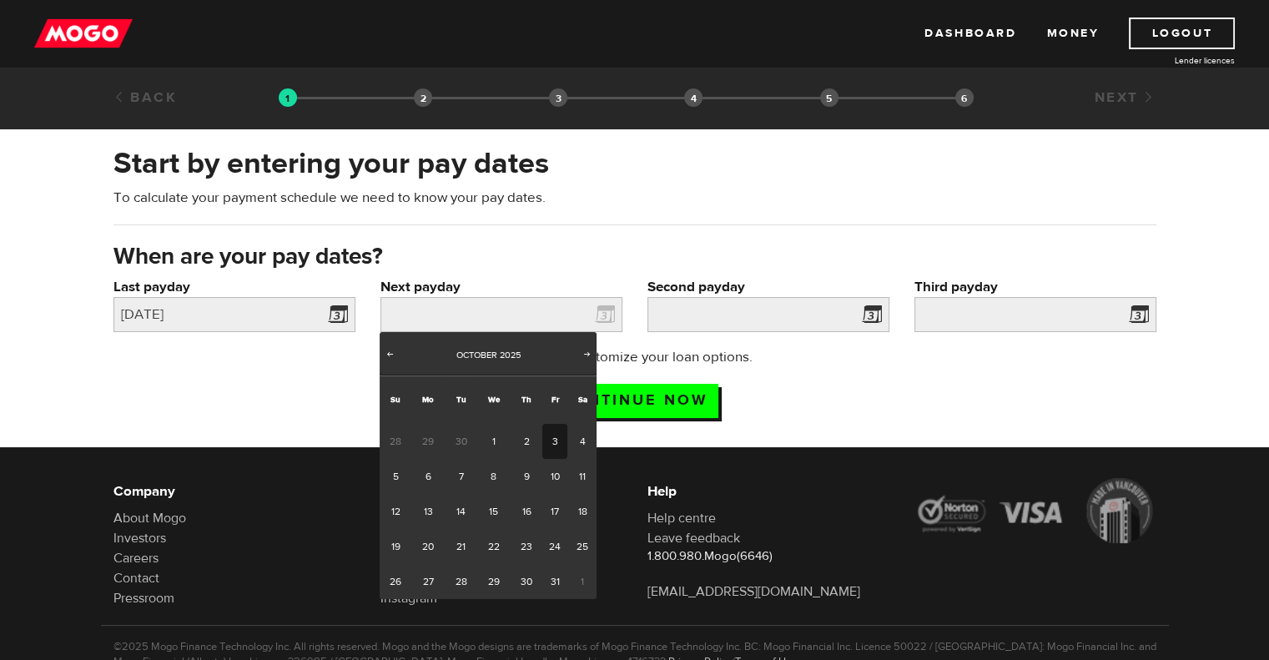
type input "2025/10/31"
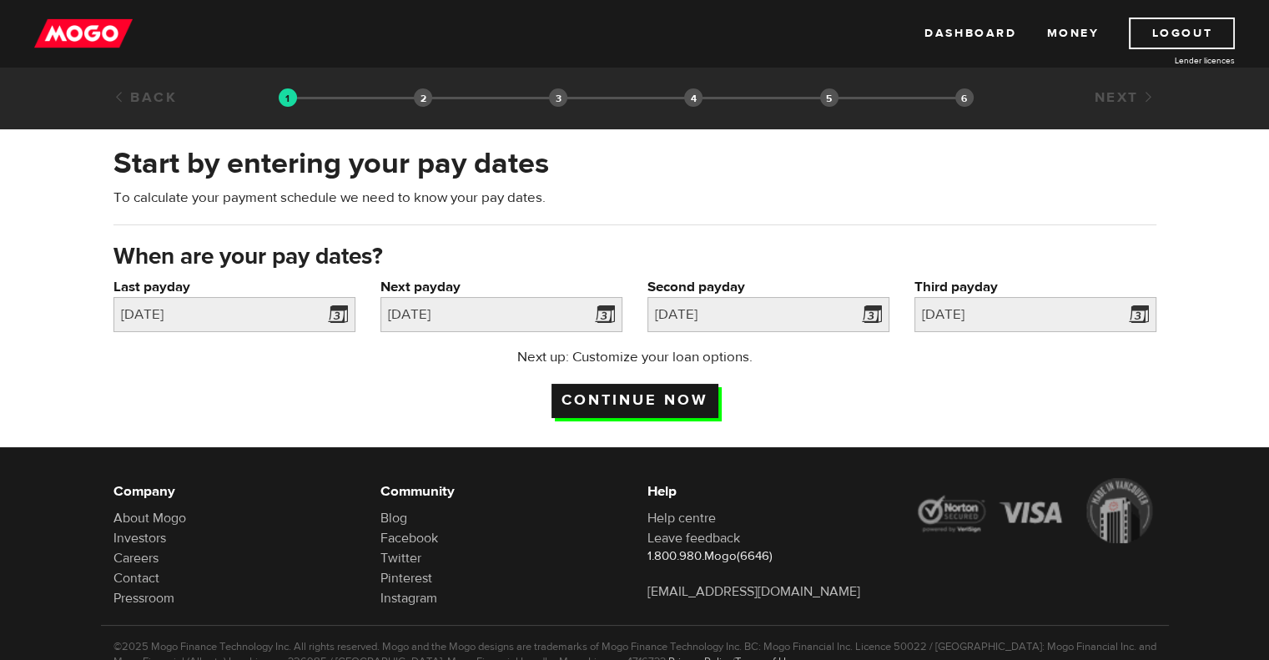
drag, startPoint x: 634, startPoint y: 392, endPoint x: 633, endPoint y: 403, distance: 10.9
click at [634, 393] on input "Continue now" at bounding box center [635, 401] width 167 height 34
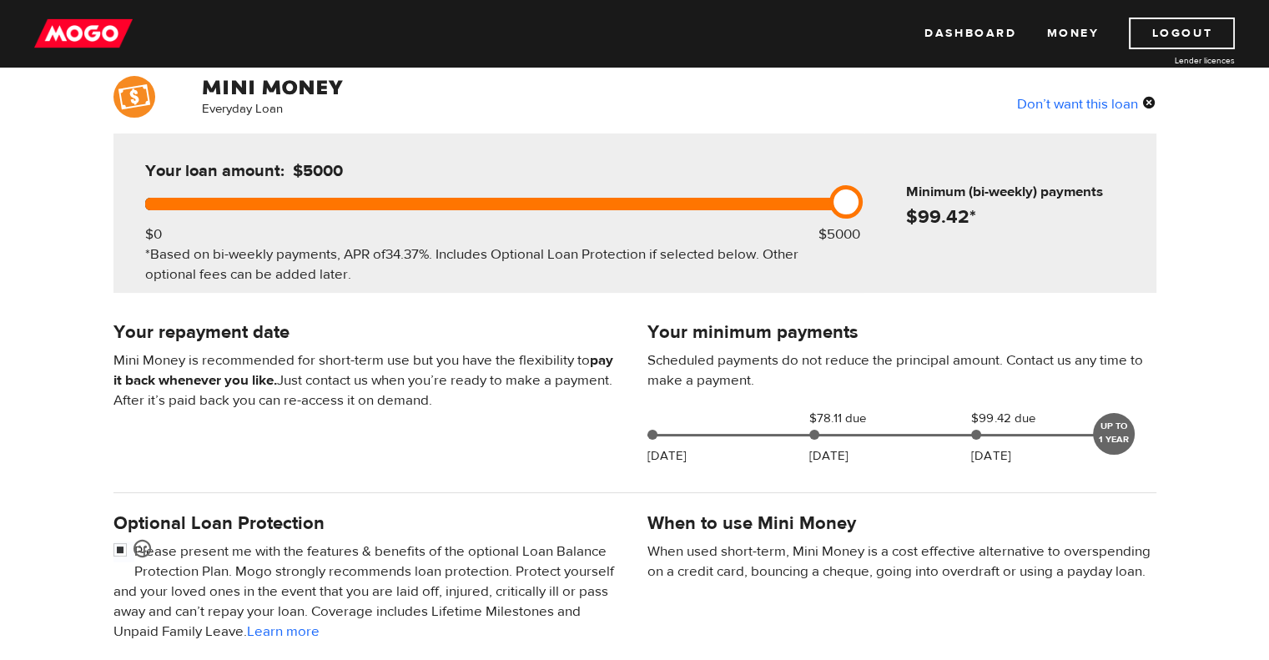
scroll to position [167, 0]
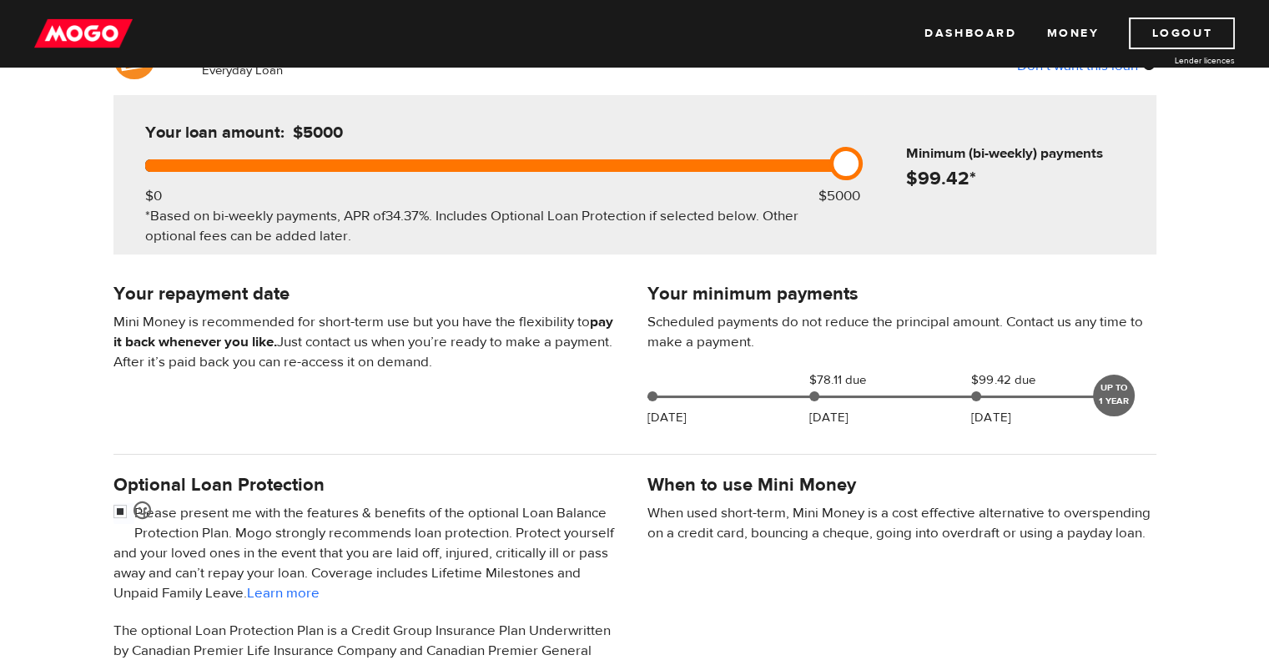
click at [481, 165] on div at bounding box center [492, 165] width 694 height 13
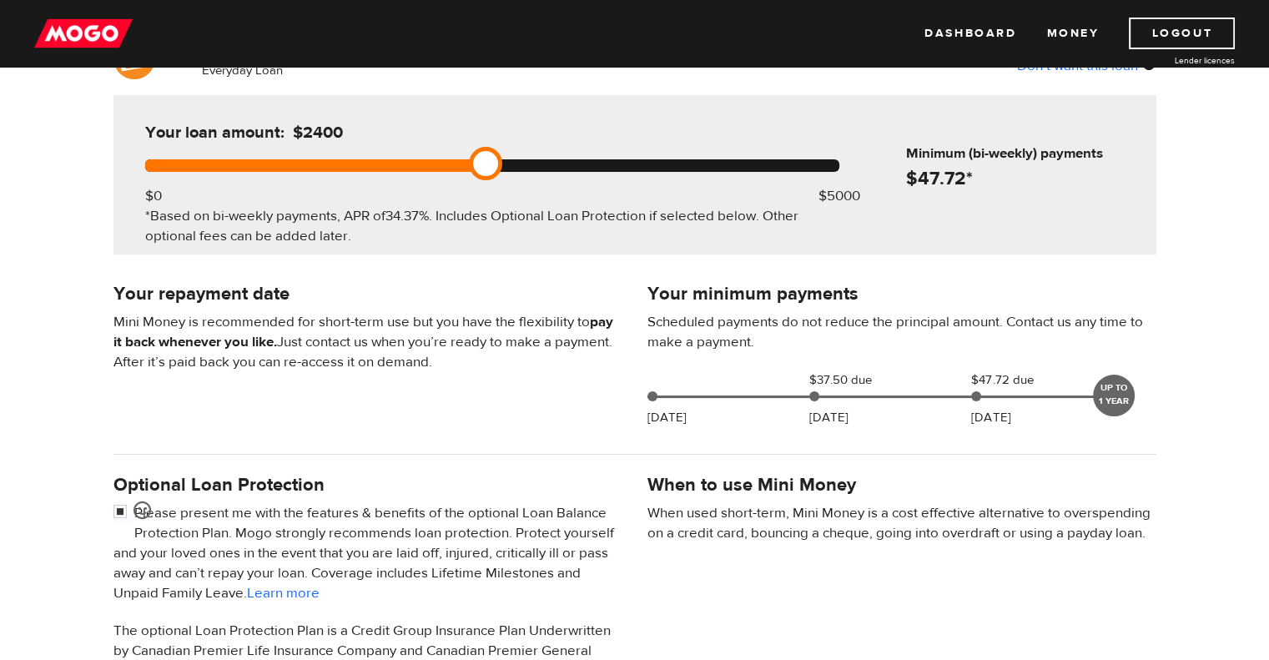
drag, startPoint x: 490, startPoint y: 160, endPoint x: 497, endPoint y: 165, distance: 9.0
click at [497, 165] on link at bounding box center [485, 163] width 33 height 33
click at [502, 165] on div at bounding box center [492, 165] width 694 height 13
click at [494, 166] on div at bounding box center [325, 165] width 361 height 13
click at [494, 168] on div at bounding box center [325, 165] width 361 height 13
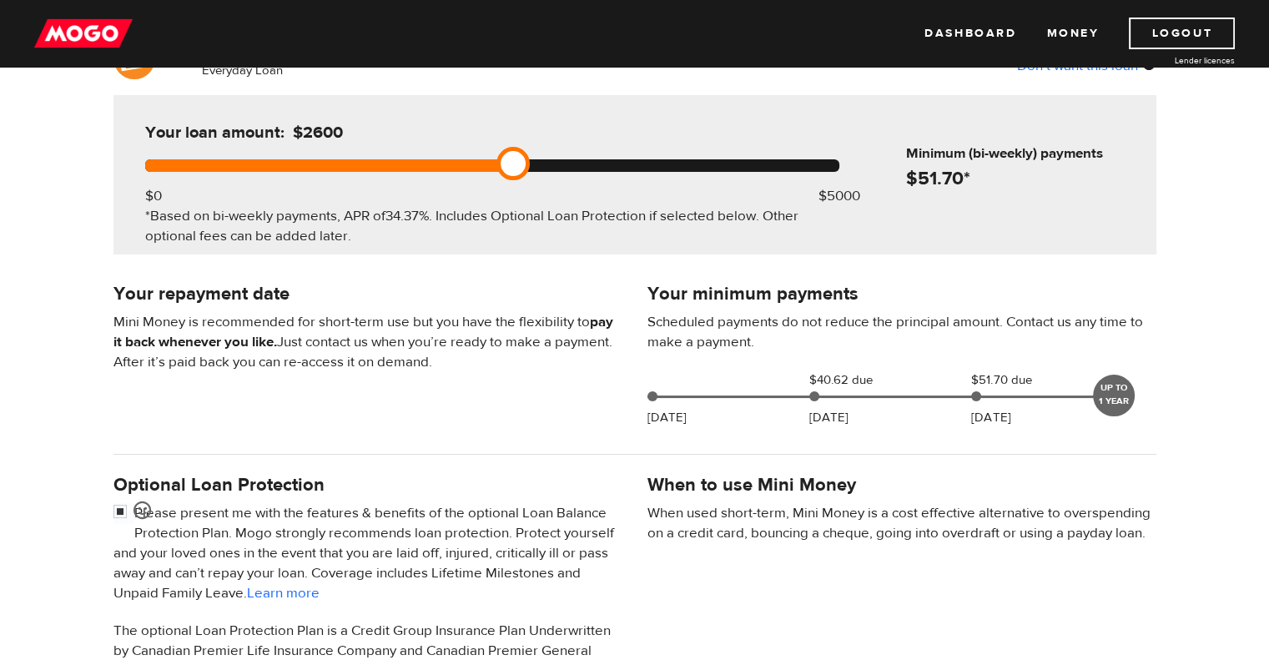
drag, startPoint x: 506, startPoint y: 163, endPoint x: 491, endPoint y: 166, distance: 14.6
click at [491, 166] on div at bounding box center [492, 165] width 694 height 13
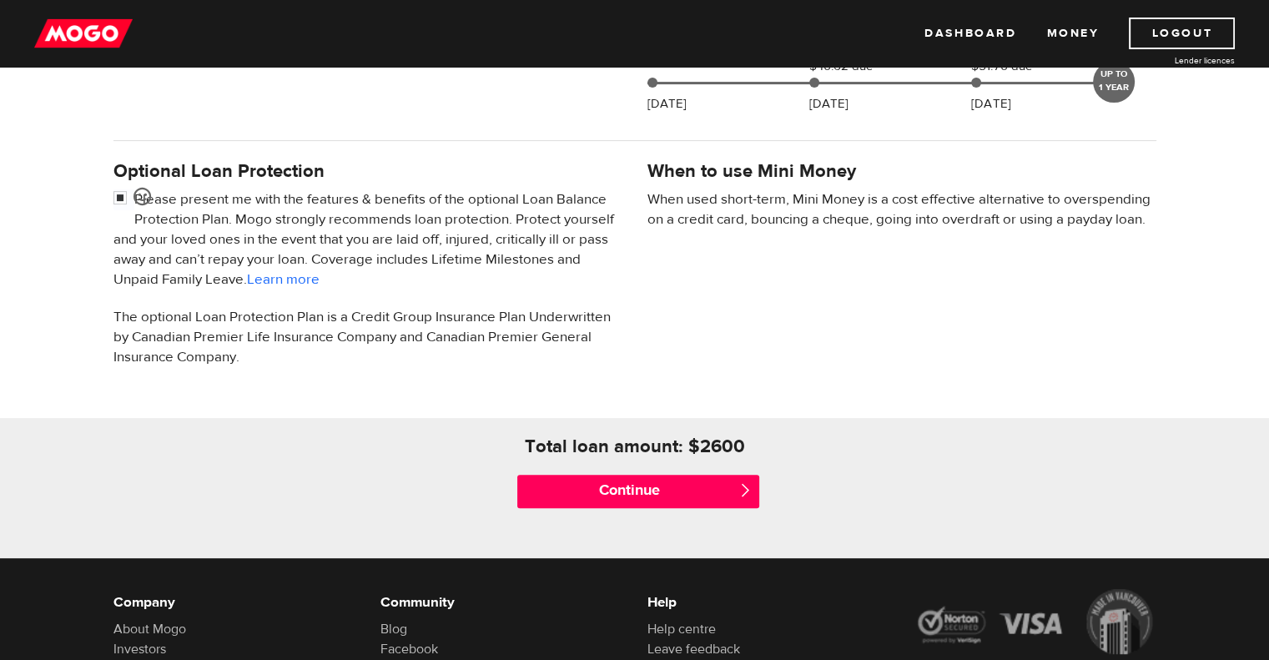
scroll to position [501, 0]
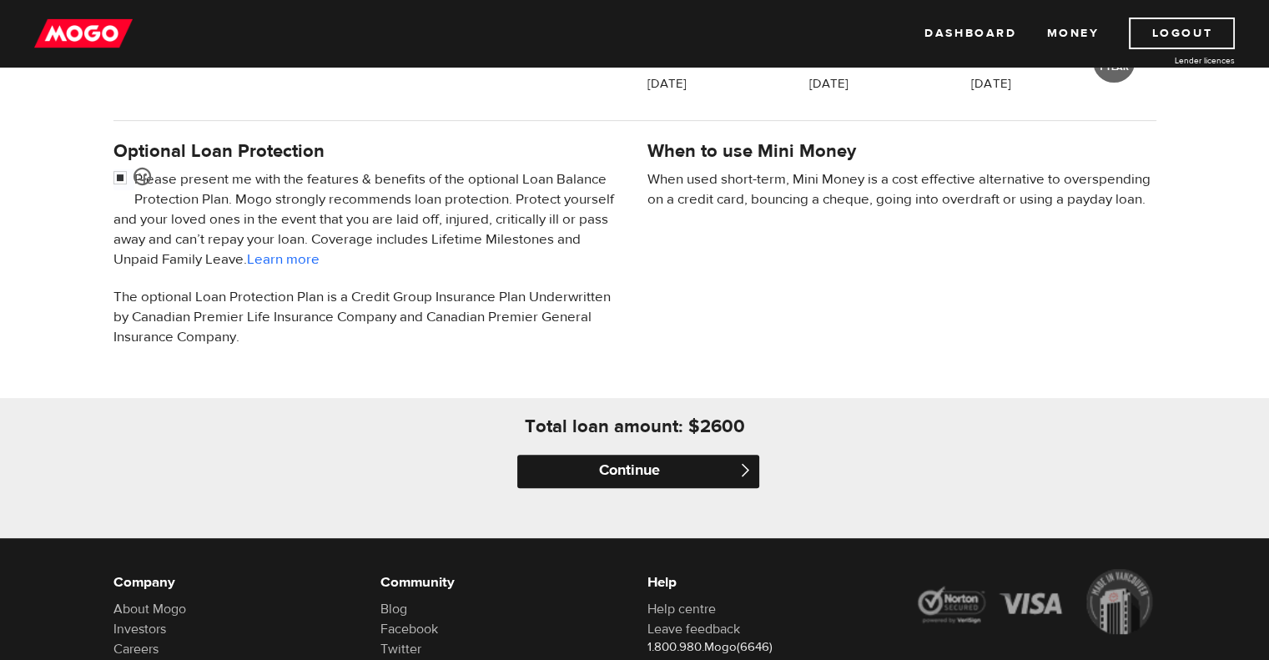
click at [644, 473] on input "Continue" at bounding box center [638, 471] width 242 height 33
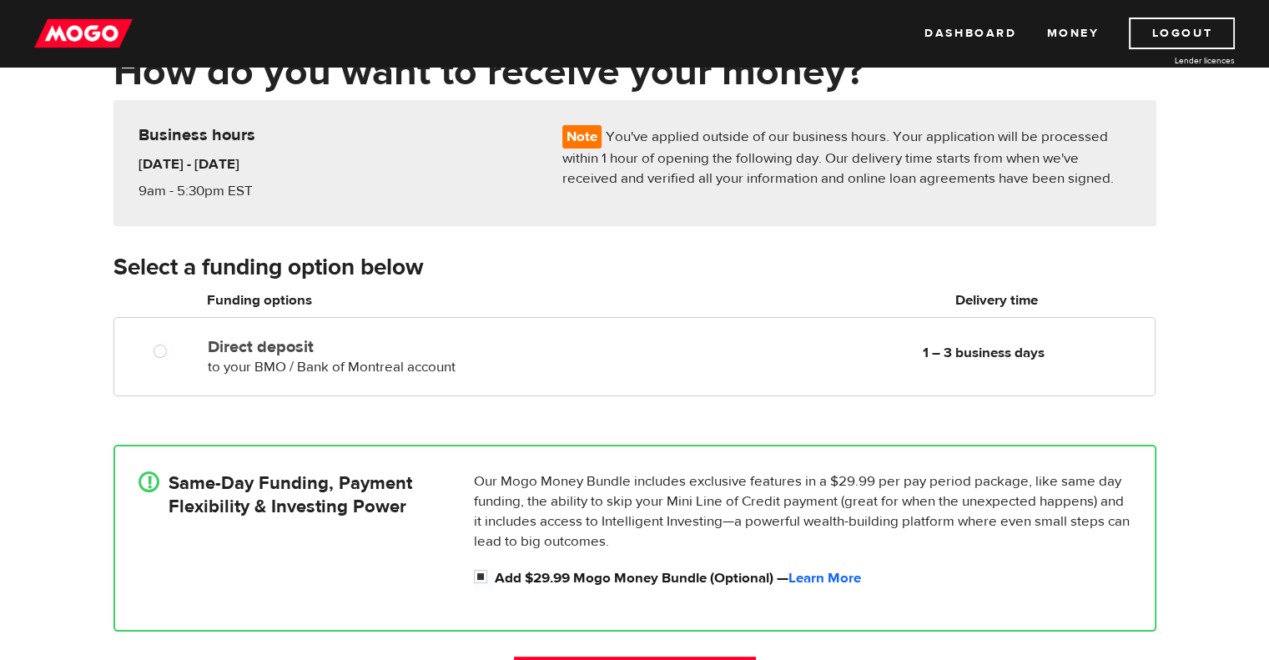
scroll to position [167, 0]
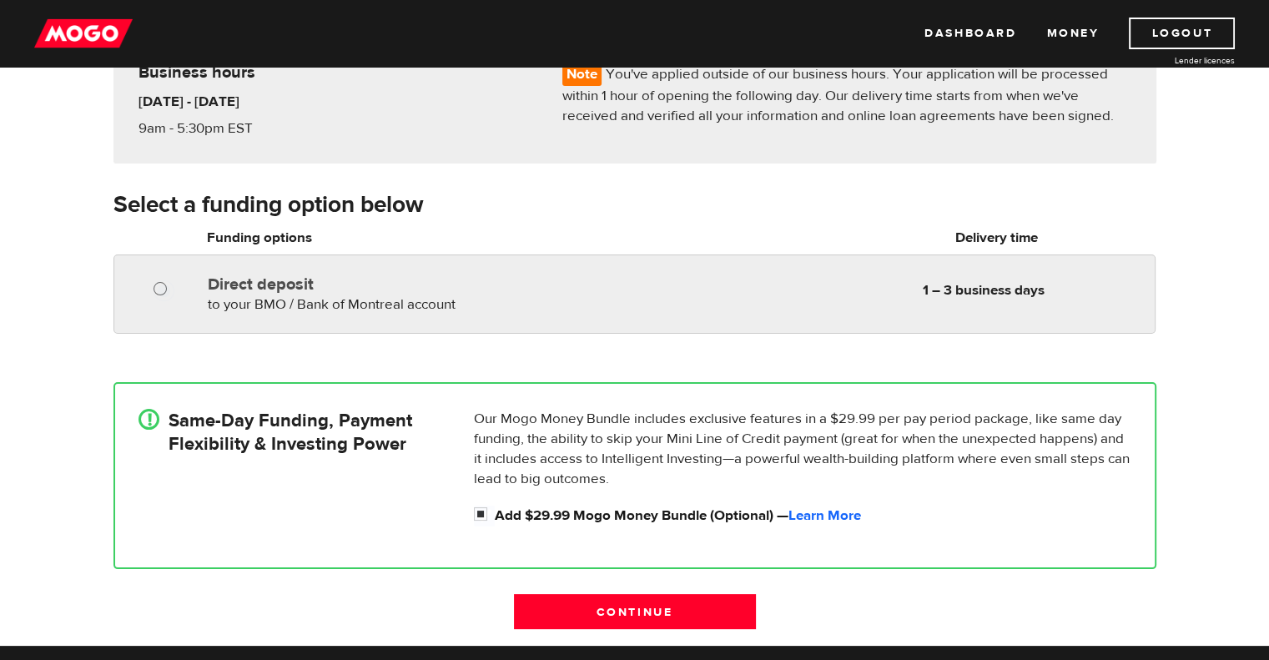
radio input "true"
click at [158, 287] on input "Direct deposit" at bounding box center [164, 290] width 21 height 21
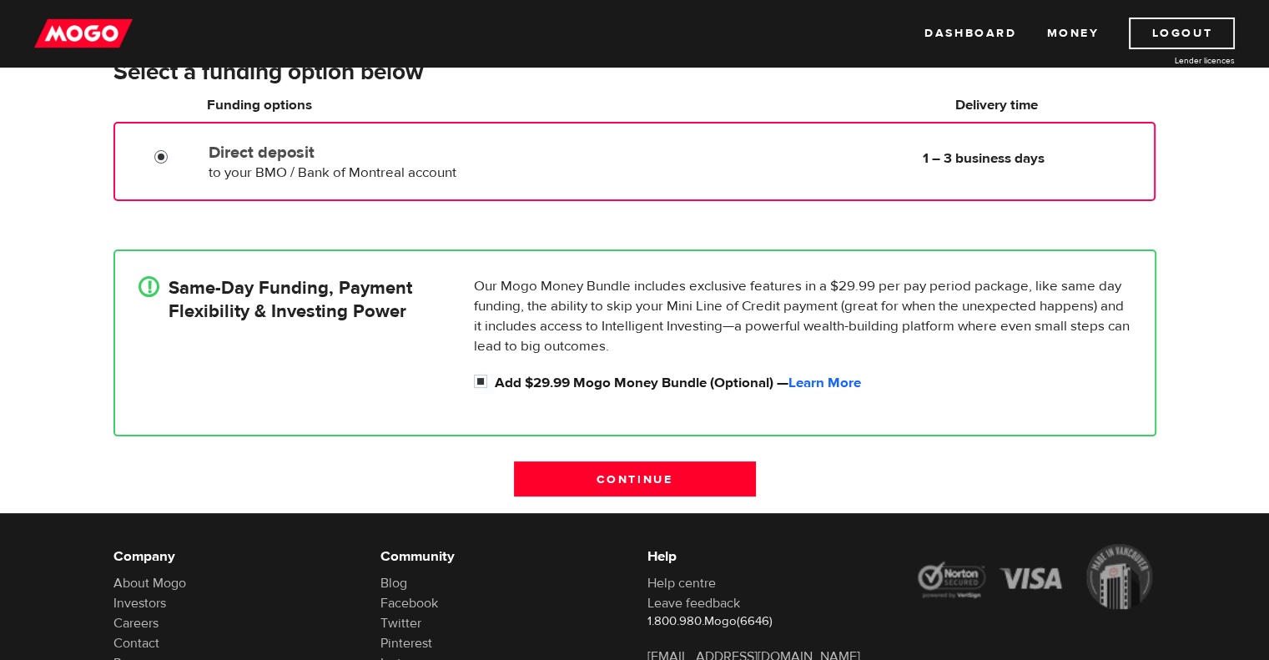
scroll to position [334, 0]
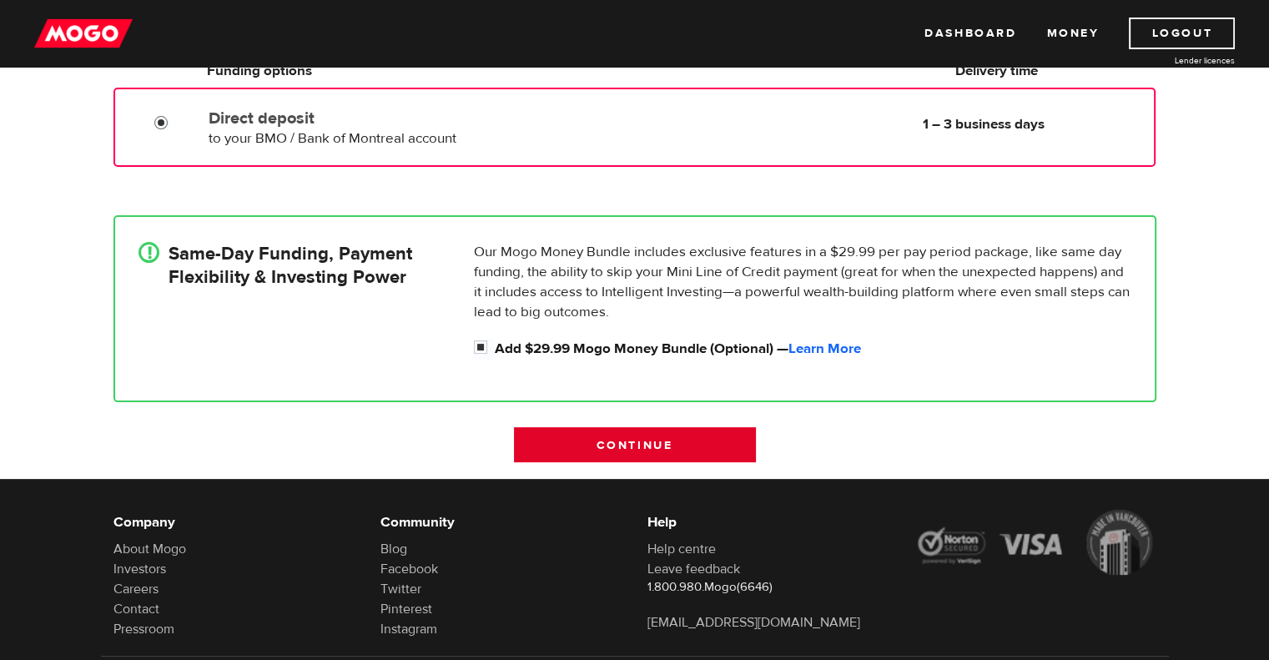
click at [618, 443] on input "Continue" at bounding box center [635, 444] width 242 height 35
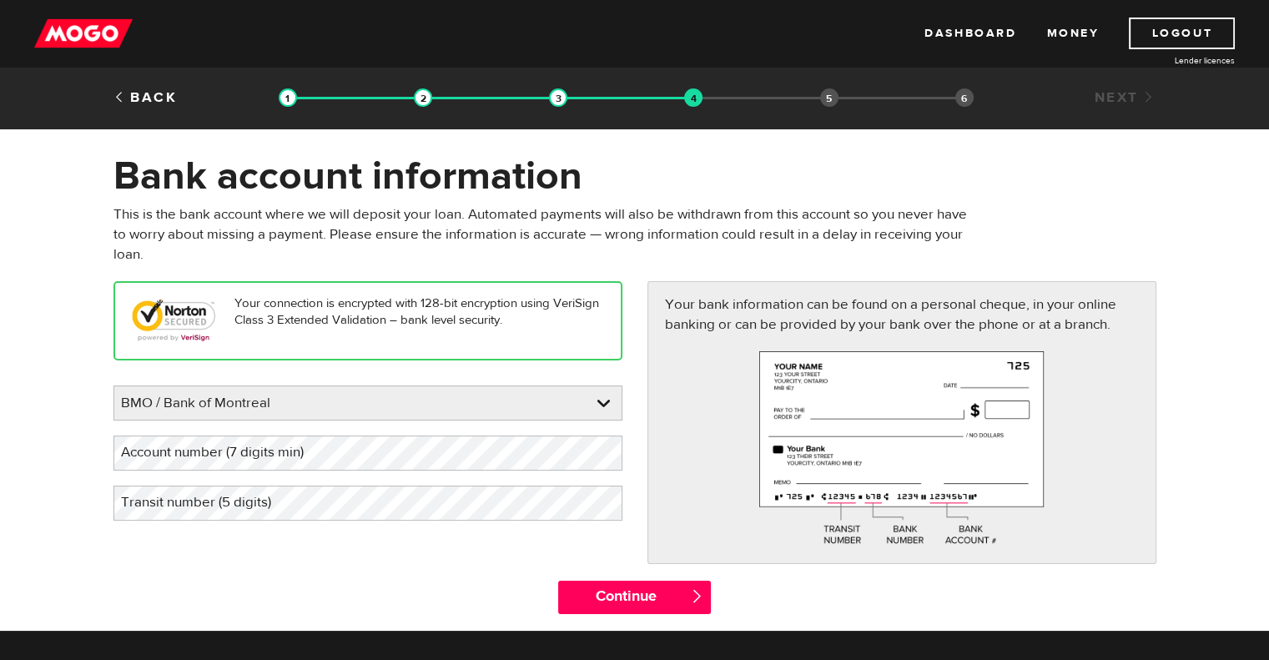
click at [142, 447] on label "Account number (7 digits min)" at bounding box center [225, 453] width 224 height 34
click at [138, 500] on label "Transit number (5 digits)" at bounding box center [209, 503] width 192 height 34
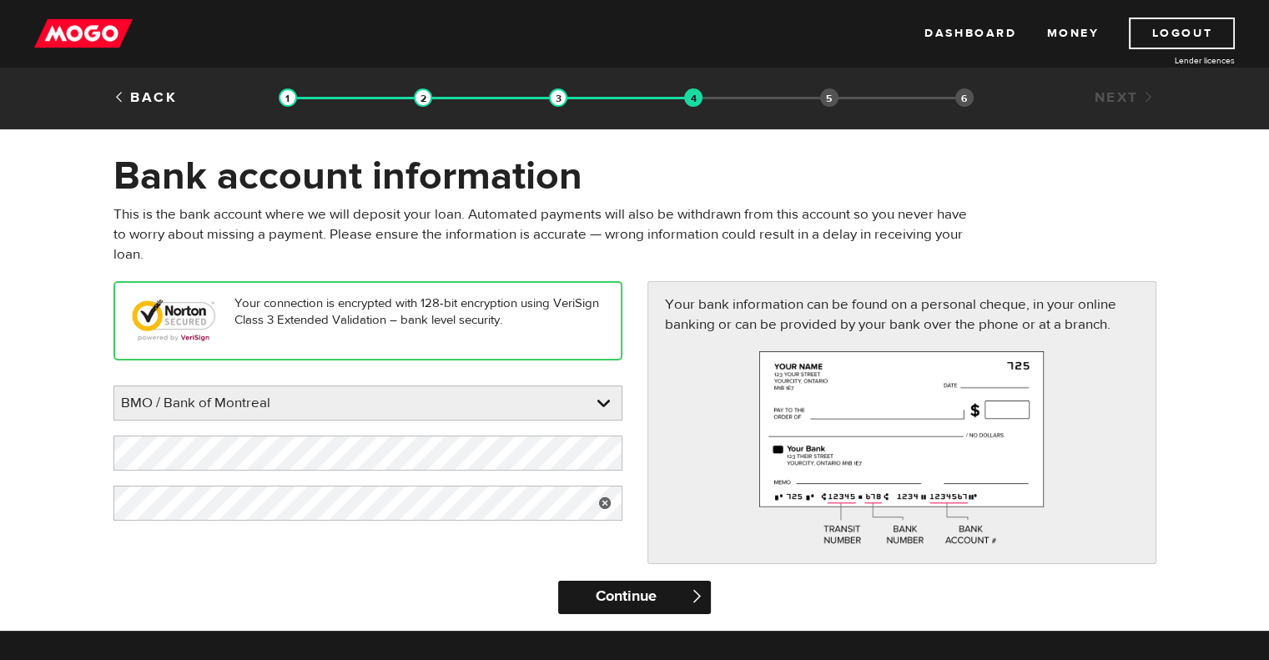
click at [667, 596] on input "Continue" at bounding box center [634, 597] width 153 height 33
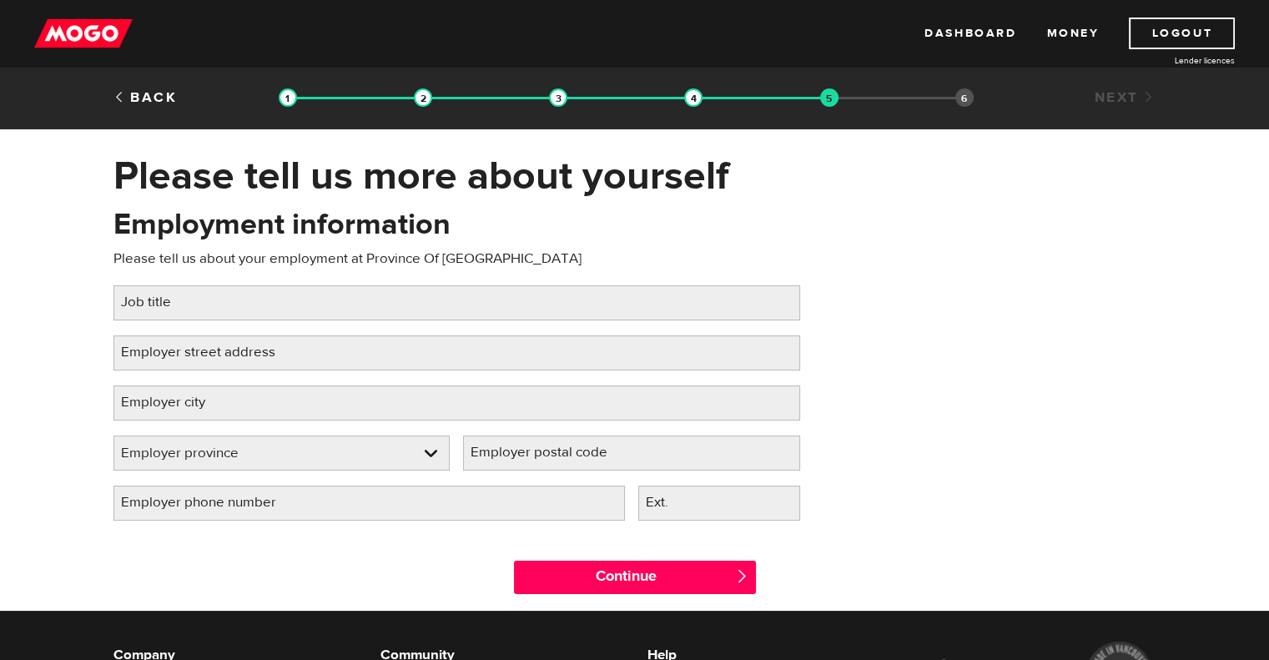
click at [175, 303] on label "Job title" at bounding box center [159, 302] width 92 height 34
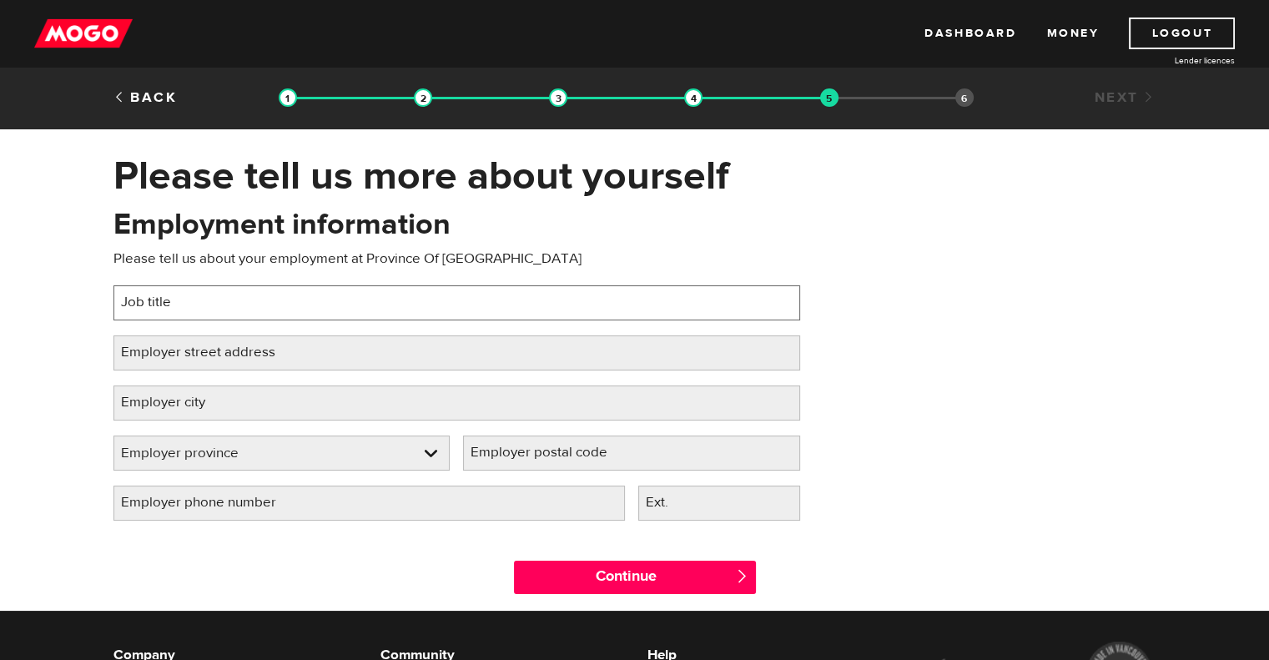
click at [175, 303] on input "Job title" at bounding box center [456, 302] width 687 height 35
type input "Regional Airport Manager"
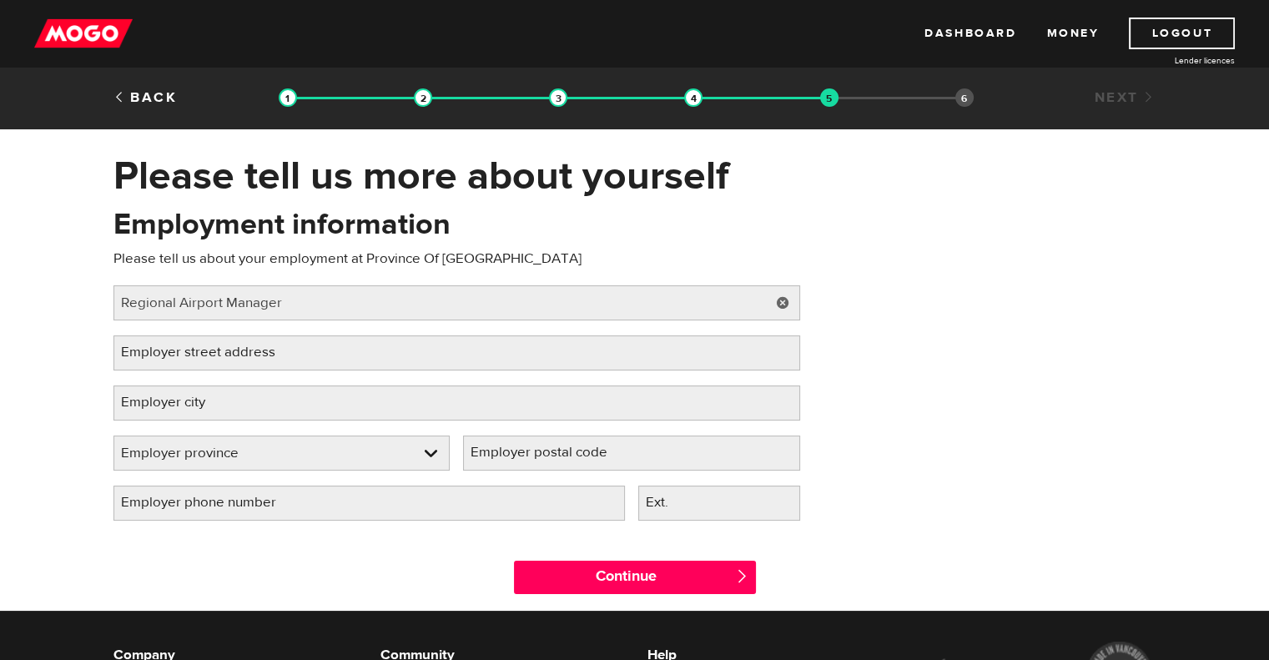
click at [203, 350] on label "Employer street address" at bounding box center [211, 352] width 196 height 34
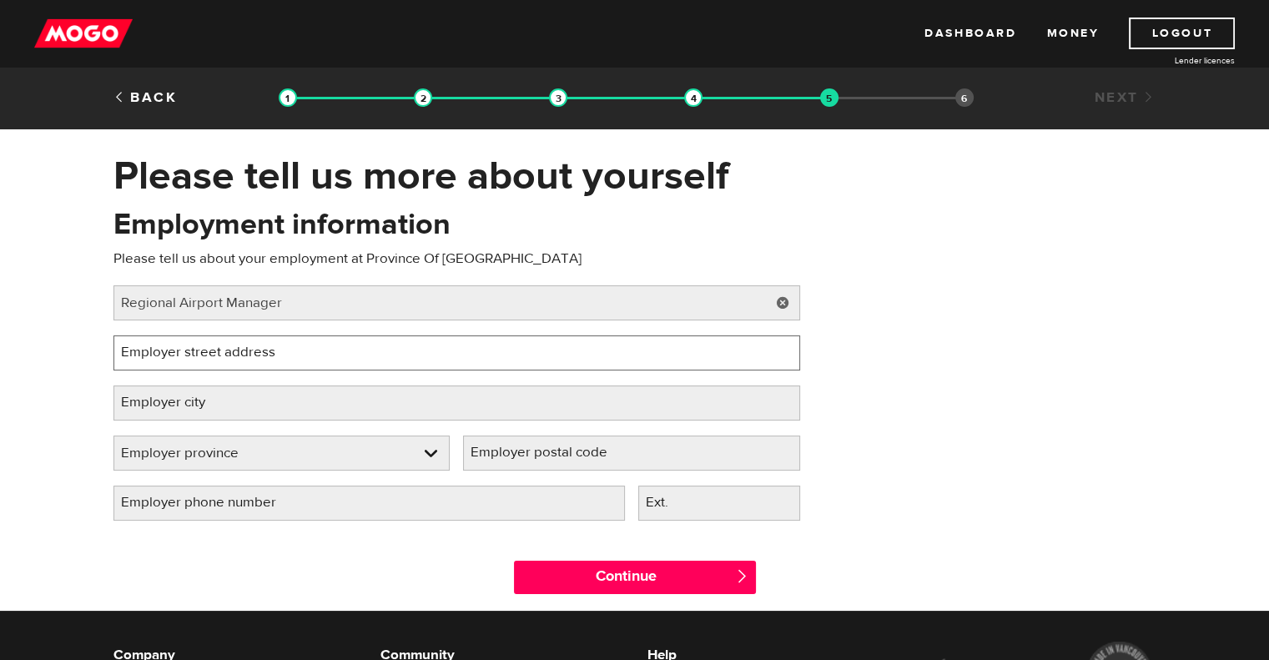
click at [203, 350] on input "Employer street address" at bounding box center [456, 352] width 687 height 35
type input "[STREET_ADDRESS][PERSON_NAME]"
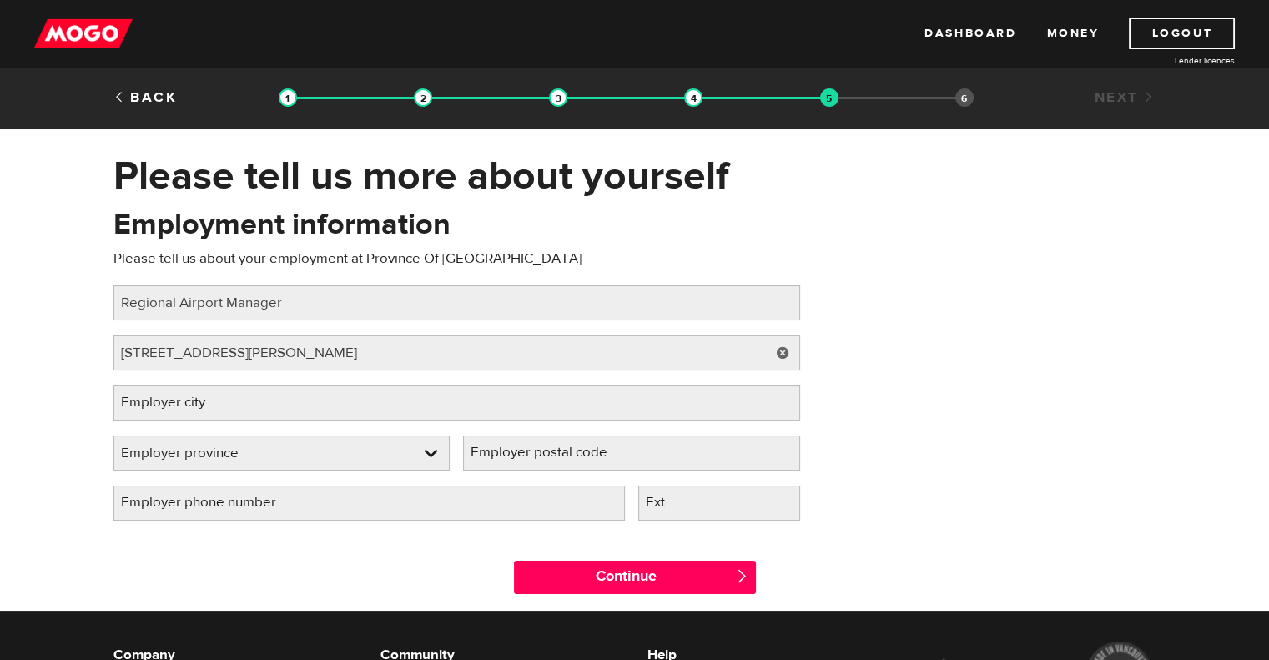
click at [225, 404] on label "Employer city" at bounding box center [176, 403] width 126 height 34
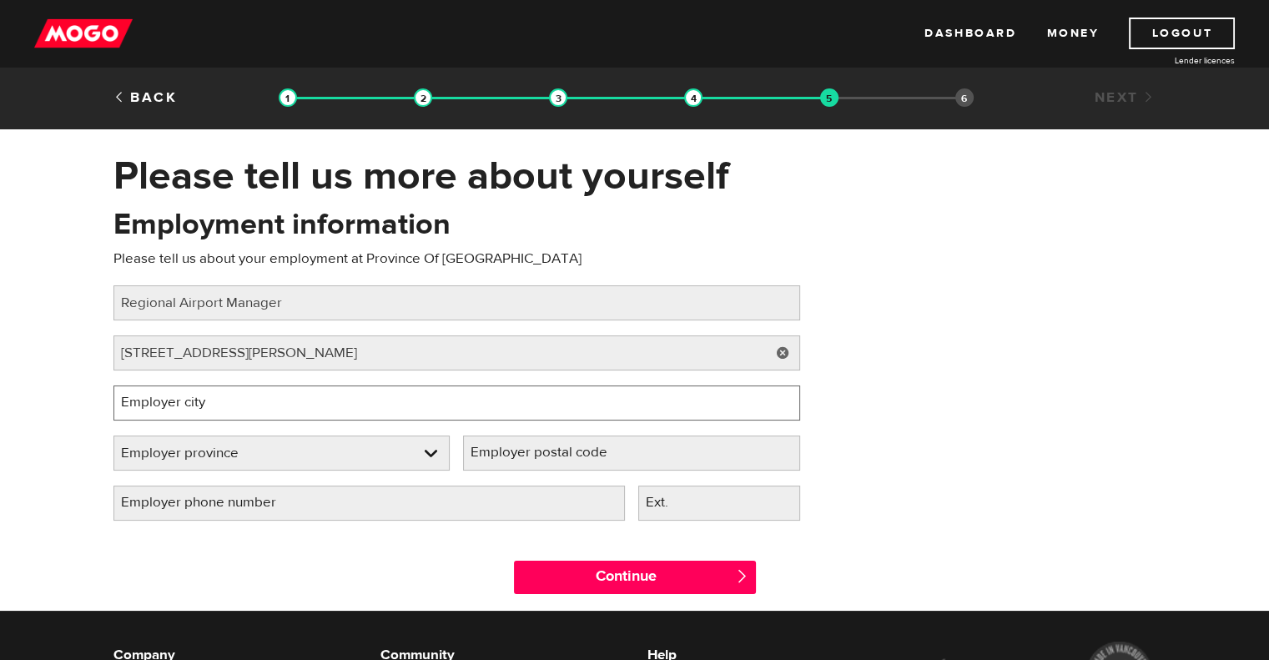
click at [225, 404] on input "Employer city" at bounding box center [456, 403] width 687 height 35
type input "[GEOGRAPHIC_DATA]"
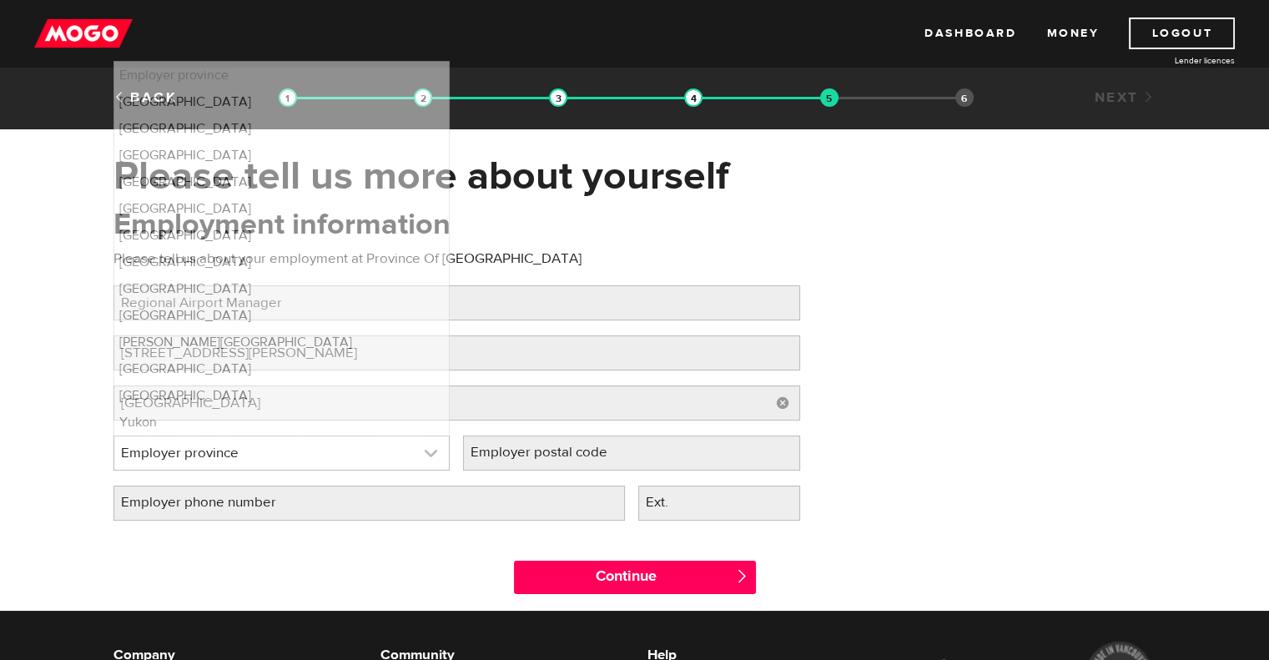
click at [435, 453] on link at bounding box center [281, 452] width 335 height 33
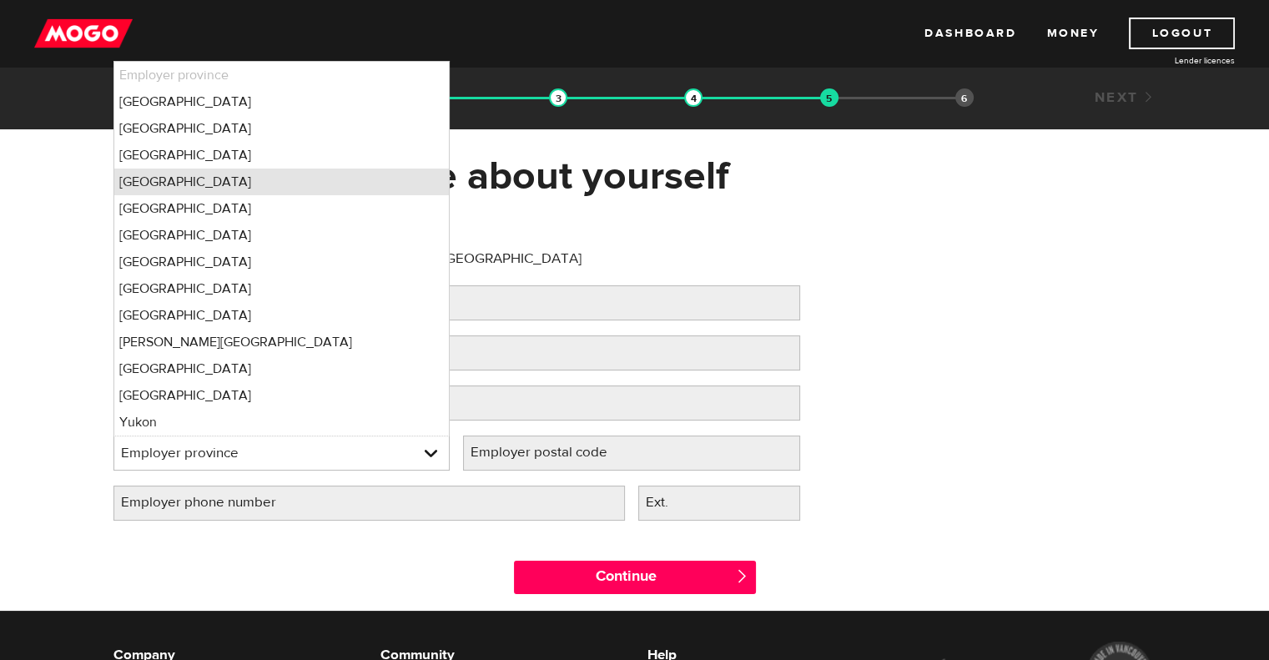
click at [183, 188] on li "[GEOGRAPHIC_DATA]" at bounding box center [281, 182] width 335 height 27
select select "MB"
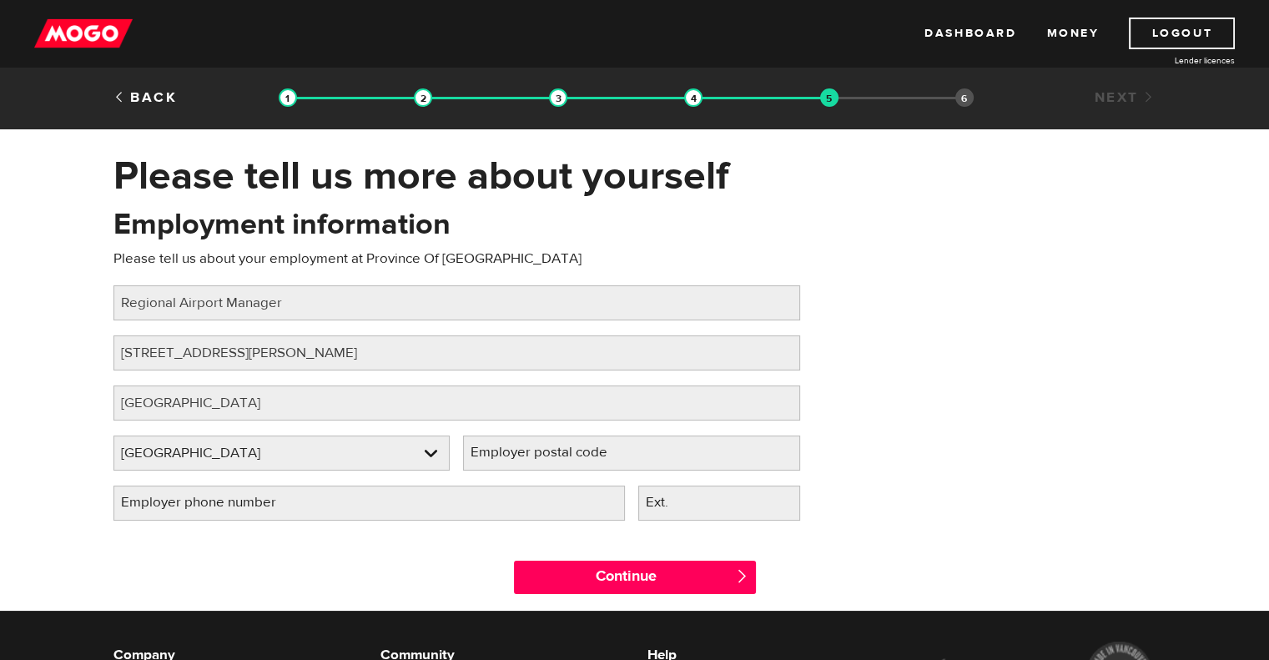
click at [567, 464] on label "Employer postal code" at bounding box center [552, 453] width 179 height 34
click at [567, 464] on input "Employer postal code" at bounding box center [631, 453] width 337 height 35
type input "R3C3P3"
click at [288, 508] on label "Employer phone number" at bounding box center [211, 503] width 197 height 34
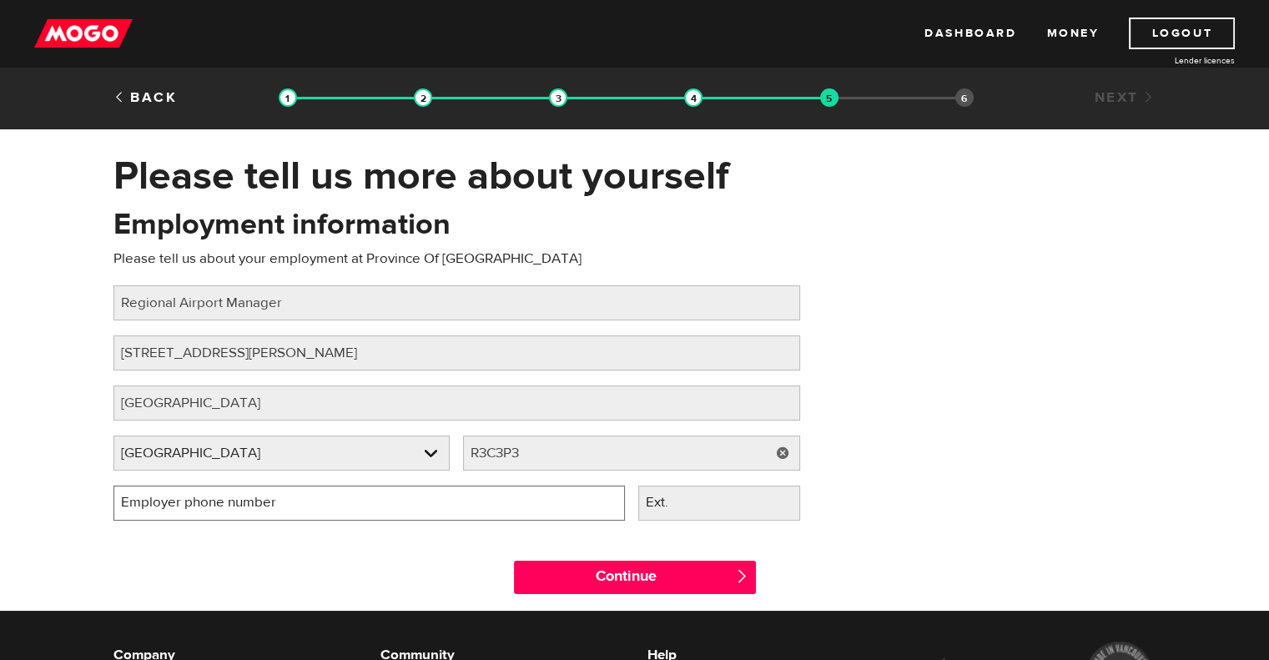
click at [288, 508] on input "Employer phone number" at bounding box center [369, 503] width 512 height 35
type input "(204) 945-3780"
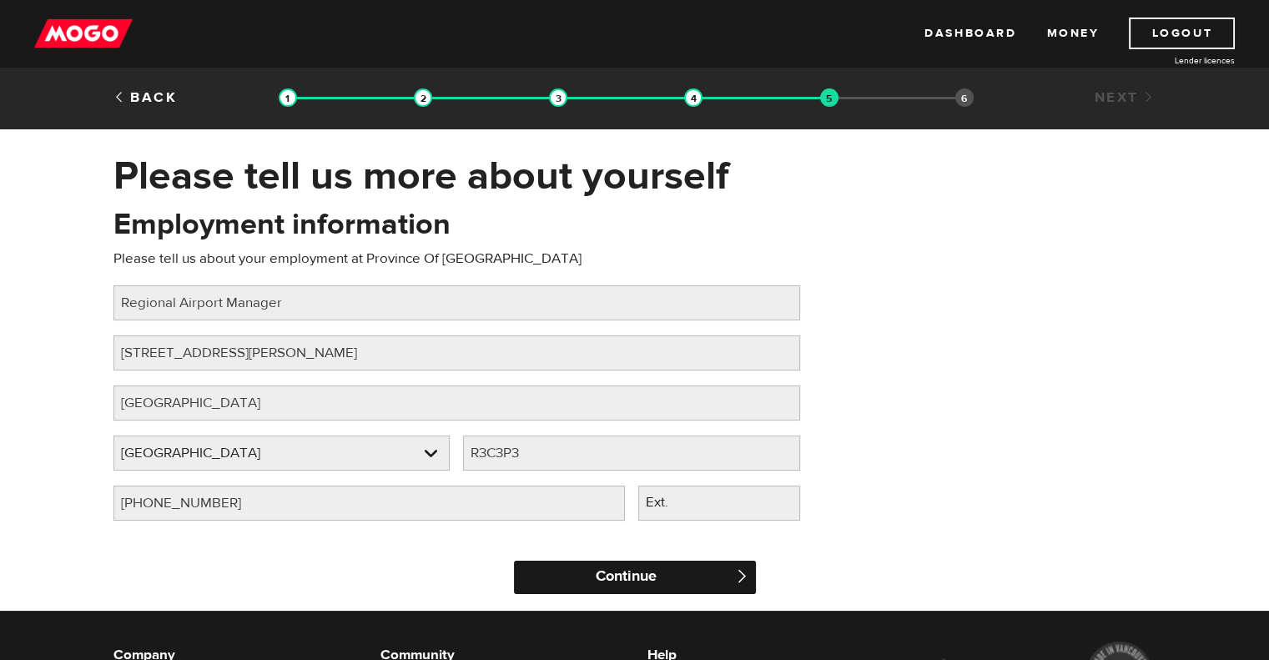
click at [668, 586] on input "Continue" at bounding box center [635, 577] width 242 height 33
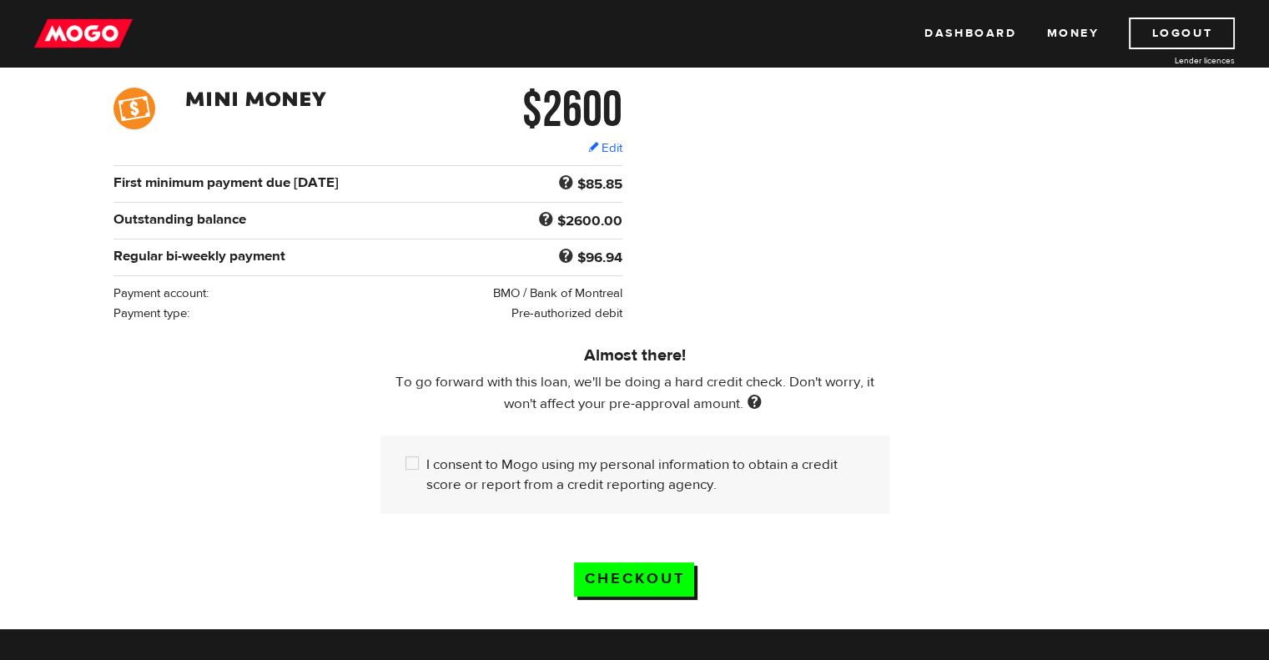
scroll to position [250, 0]
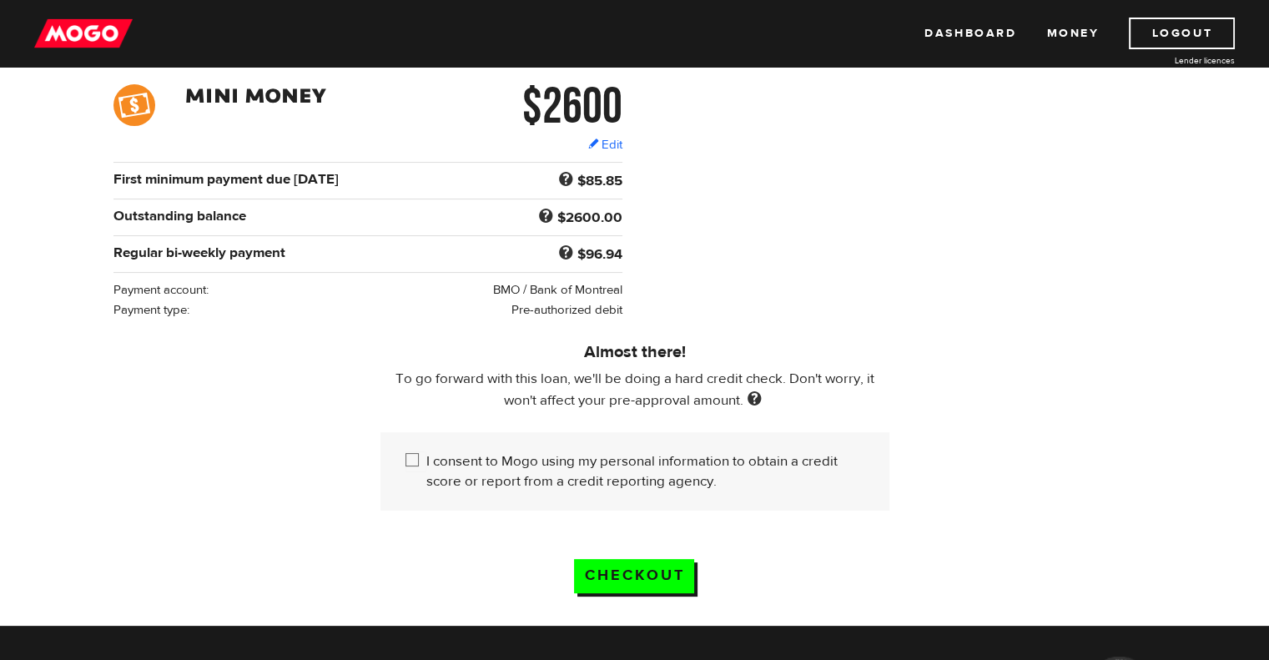
click at [415, 457] on input "I consent to Mogo using my personal information to obtain a credit score or rep…" at bounding box center [416, 461] width 21 height 21
checkbox input "true"
click at [649, 572] on input "Checkout" at bounding box center [634, 576] width 120 height 34
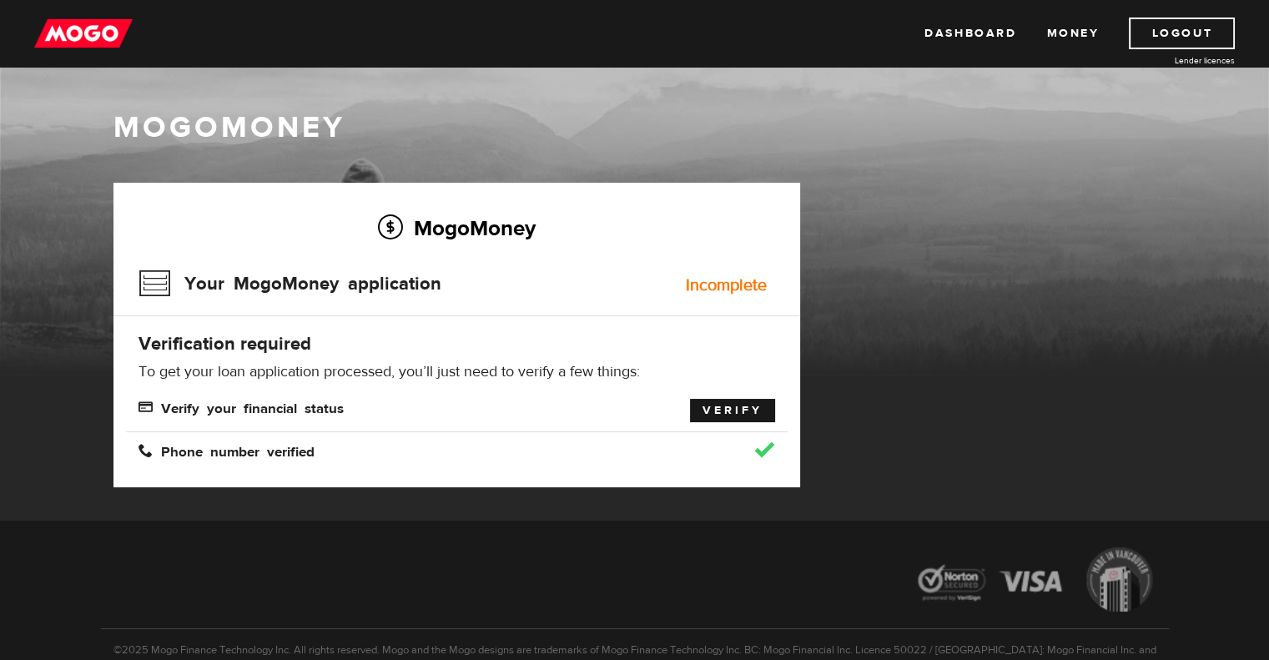
click at [753, 418] on link "Verify" at bounding box center [732, 410] width 85 height 23
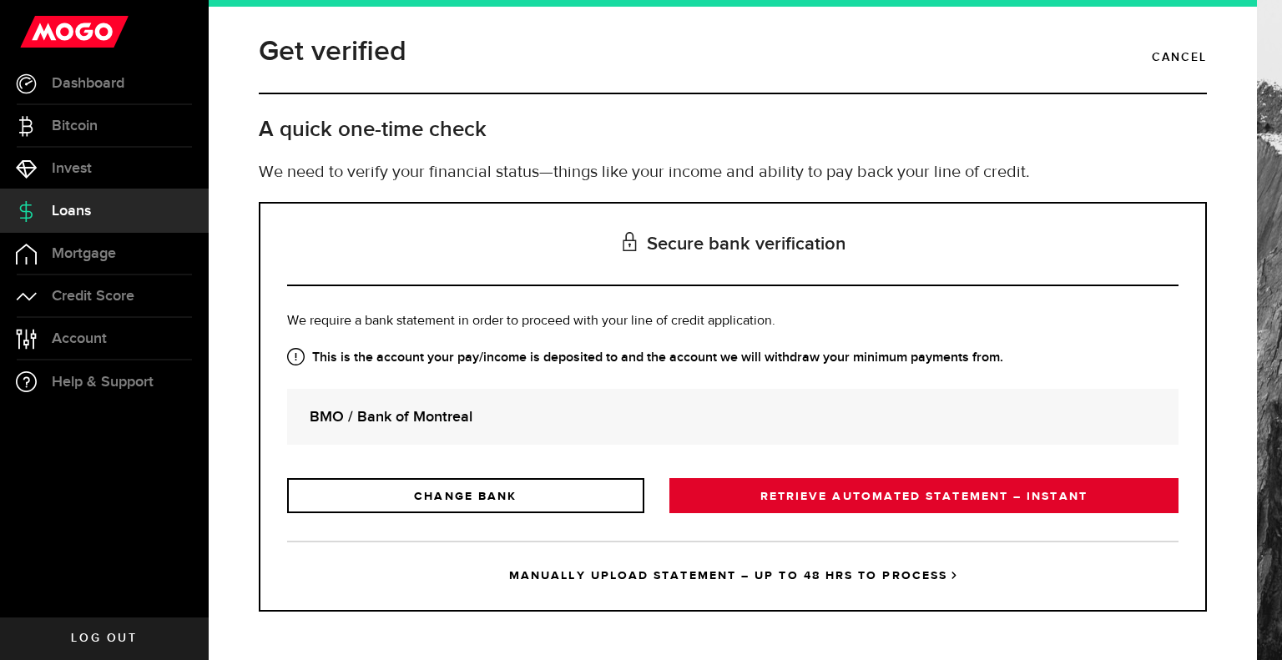
click at [931, 494] on link "RETRIEVE AUTOMATED STATEMENT – INSTANT" at bounding box center [923, 495] width 509 height 35
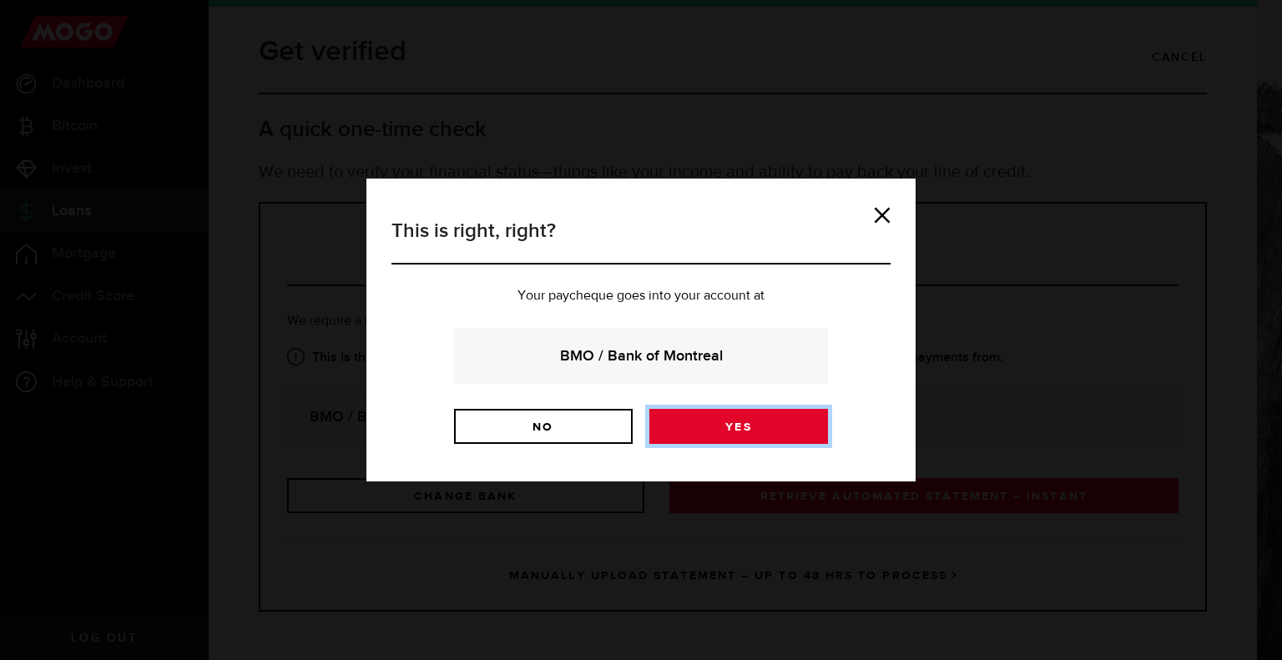
click at [708, 424] on link "Yes" at bounding box center [738, 426] width 179 height 35
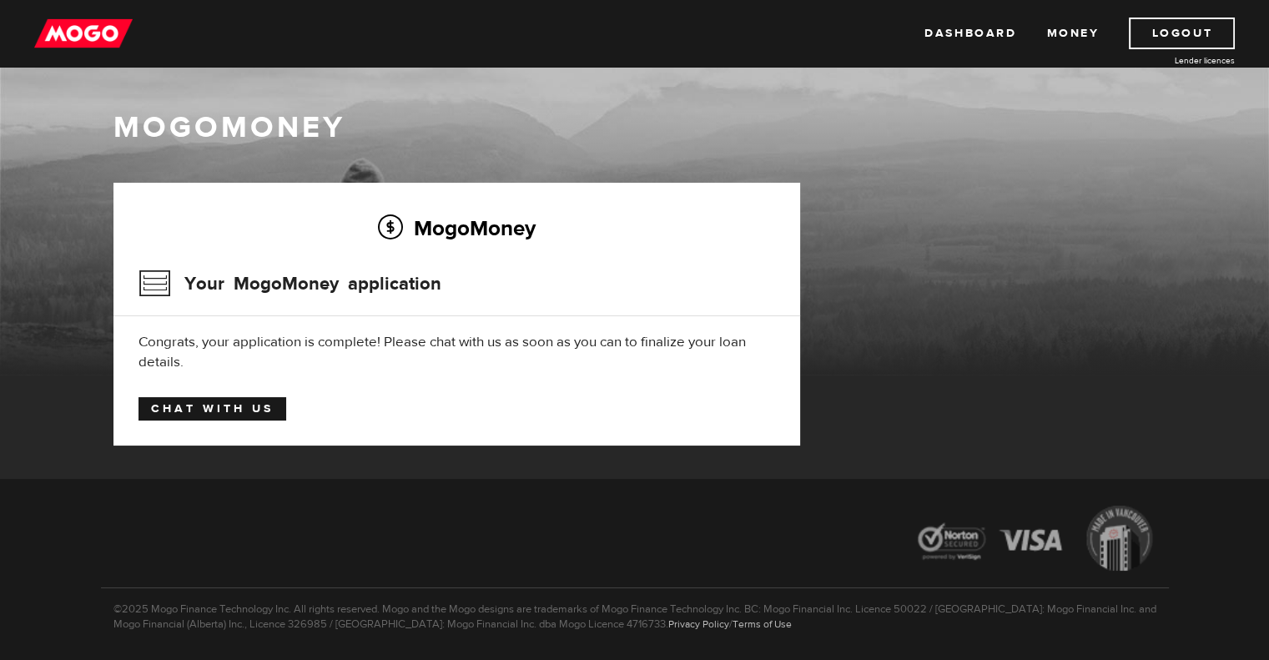
click at [260, 416] on link "Chat with us" at bounding box center [213, 408] width 148 height 23
click at [203, 411] on link "Chat with us" at bounding box center [213, 408] width 148 height 23
click at [230, 408] on link "Chat with us" at bounding box center [213, 408] width 148 height 23
click at [166, 411] on link "Chat with us" at bounding box center [213, 408] width 148 height 23
click at [246, 409] on link "Chat with us" at bounding box center [213, 408] width 148 height 23
